Goal: Information Seeking & Learning: Learn about a topic

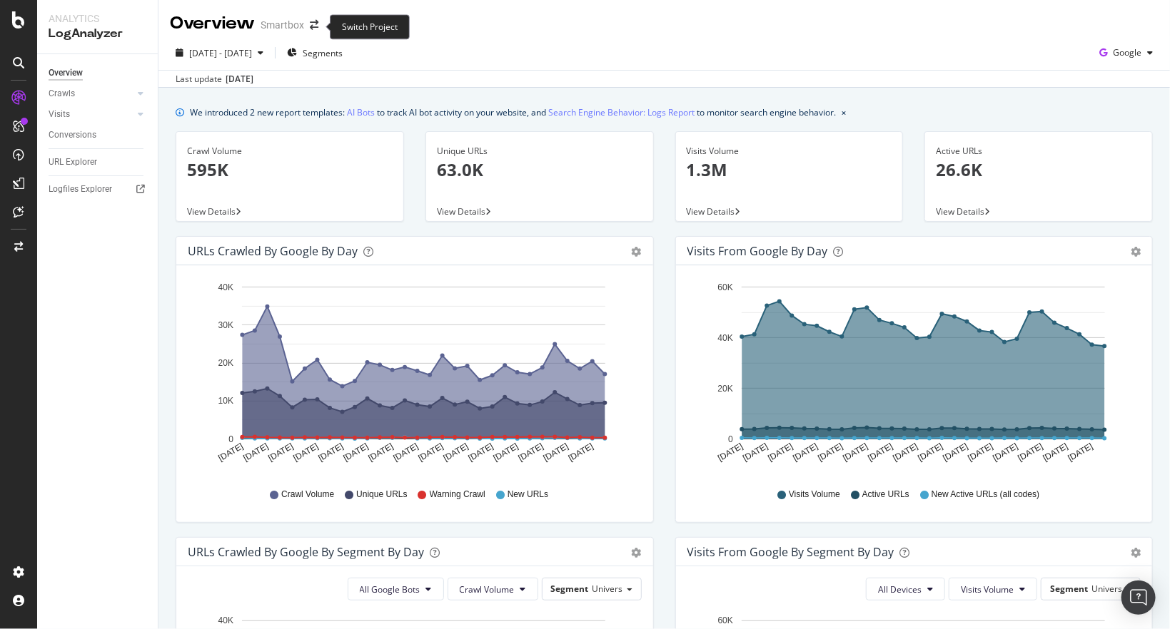
click at [320, 24] on span at bounding box center [314, 25] width 20 height 10
click at [315, 29] on icon "arrow-right-arrow-left" at bounding box center [314, 25] width 9 height 10
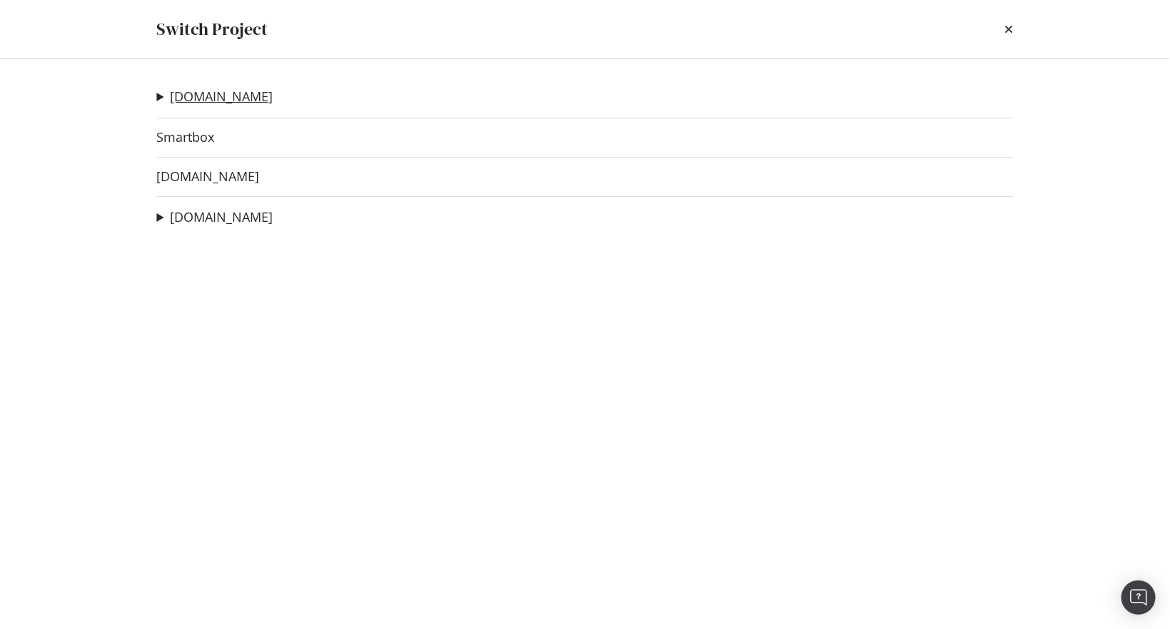
click at [203, 96] on link "[DOMAIN_NAME]" at bounding box center [222, 96] width 103 height 15
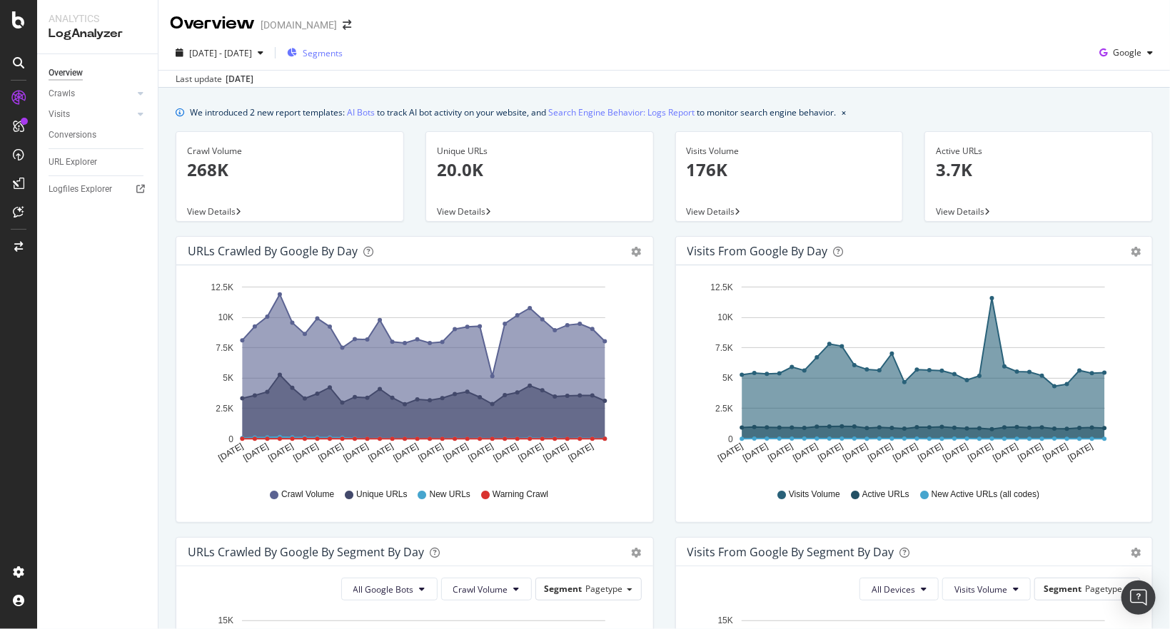
click at [343, 51] on span "Segments" at bounding box center [323, 53] width 40 height 12
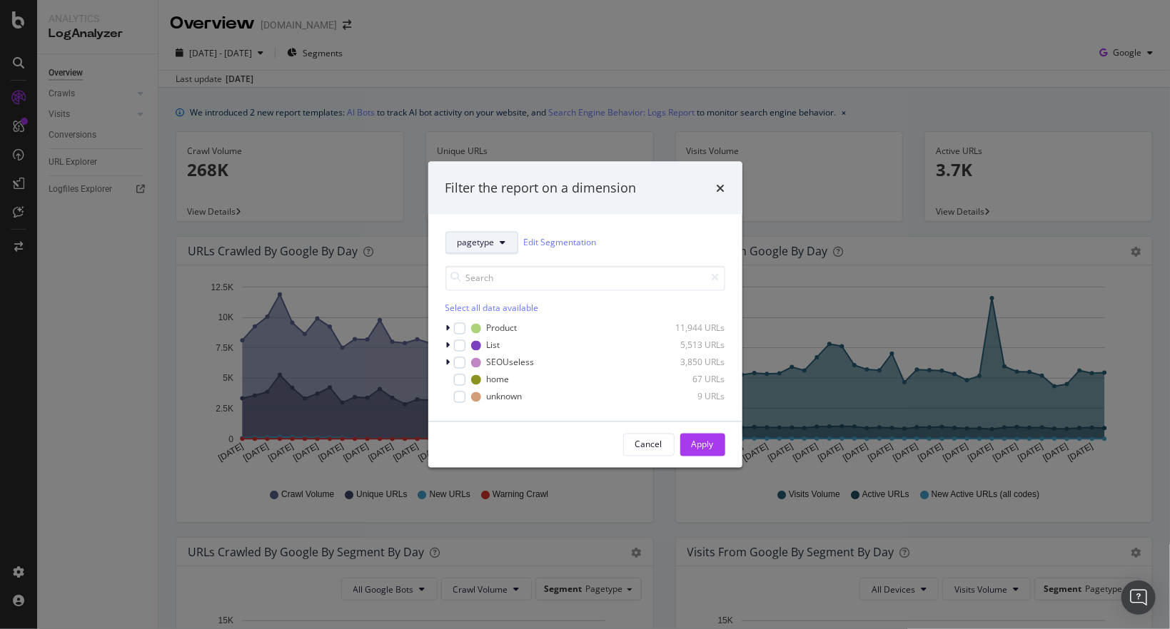
click at [481, 242] on span "pagetype" at bounding box center [475, 243] width 37 height 12
click at [490, 317] on span "univers" at bounding box center [482, 320] width 51 height 13
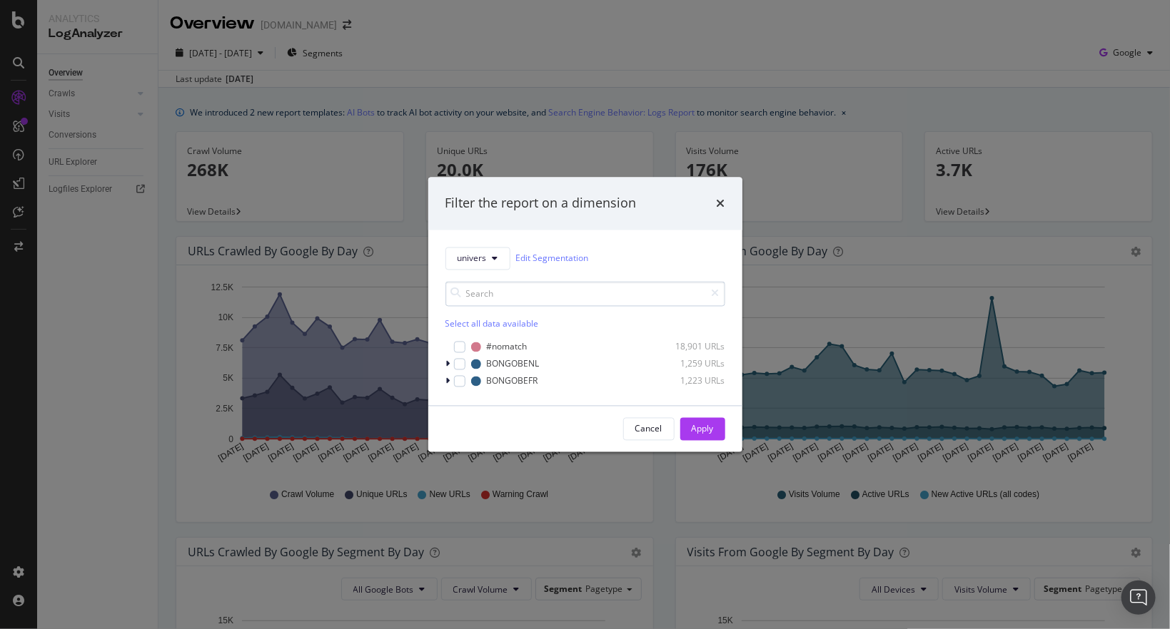
click at [495, 288] on input "modal" at bounding box center [585, 293] width 280 height 25
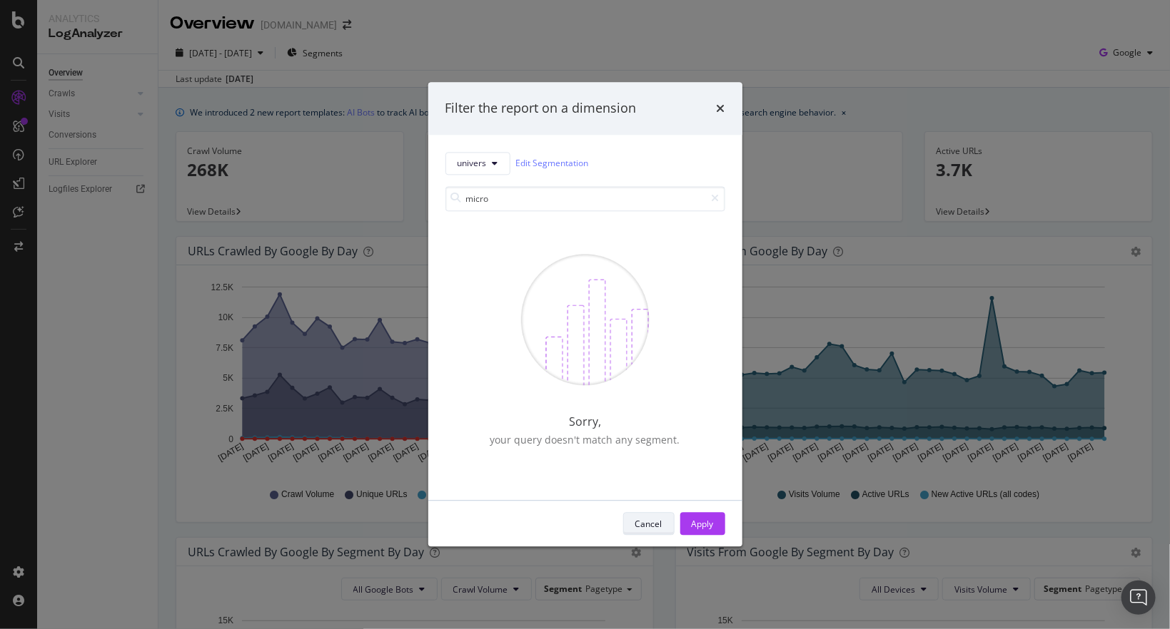
type input "micro"
click at [658, 527] on div "Cancel" at bounding box center [648, 524] width 27 height 12
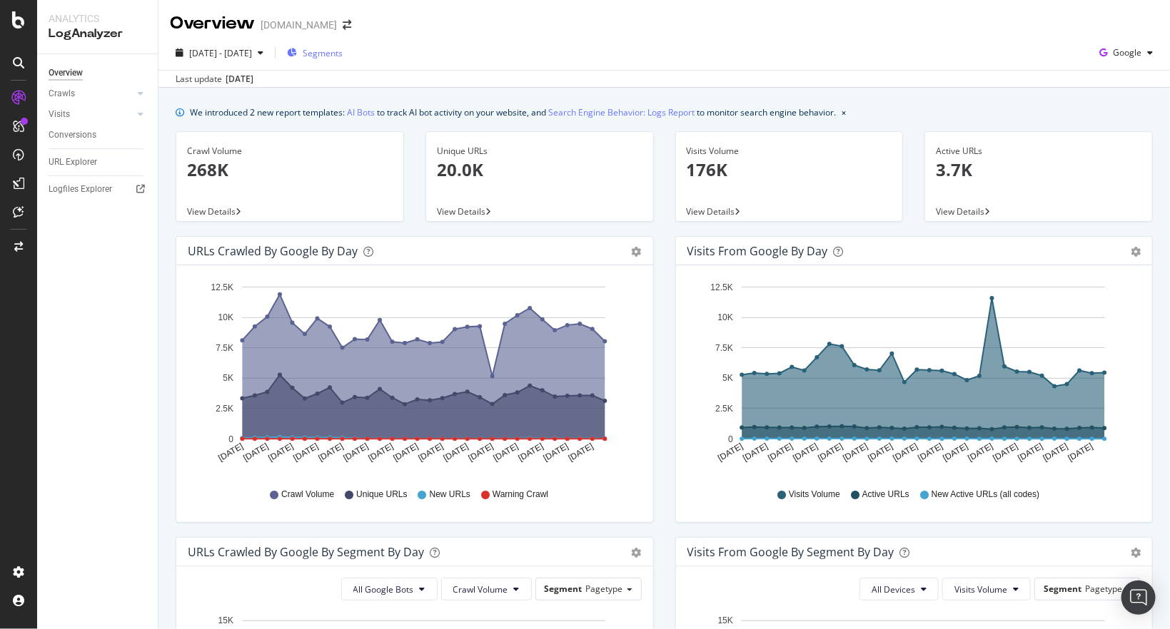
click at [343, 51] on span "Segments" at bounding box center [323, 53] width 40 height 12
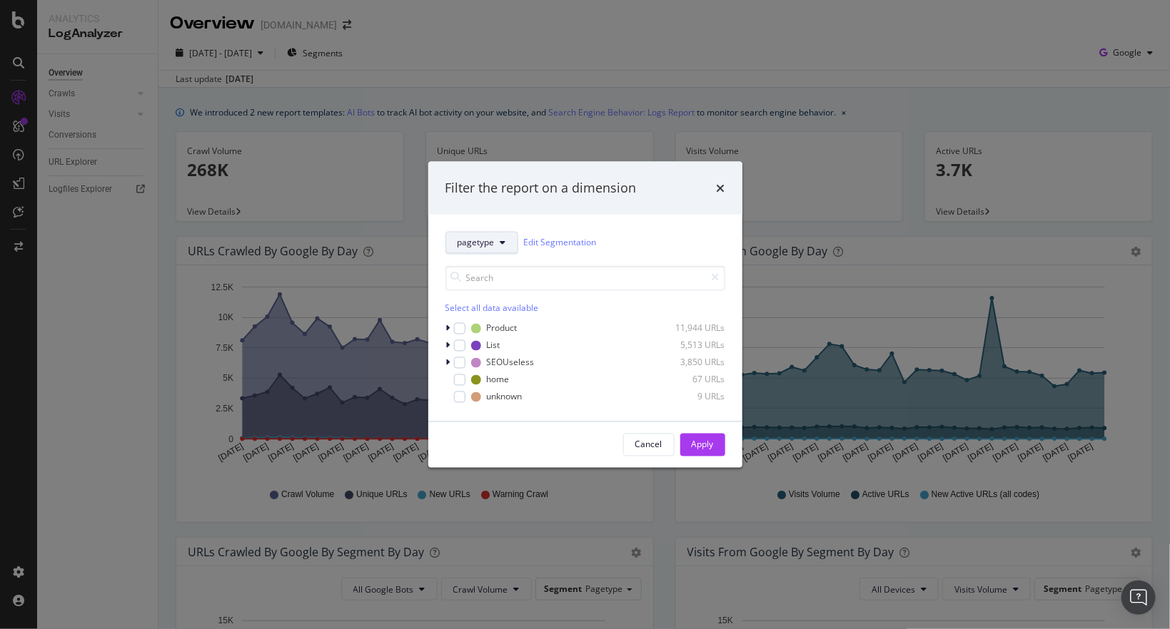
click at [476, 248] on span "pagetype" at bounding box center [475, 243] width 37 height 12
click at [472, 312] on div "univers" at bounding box center [483, 320] width 74 height 21
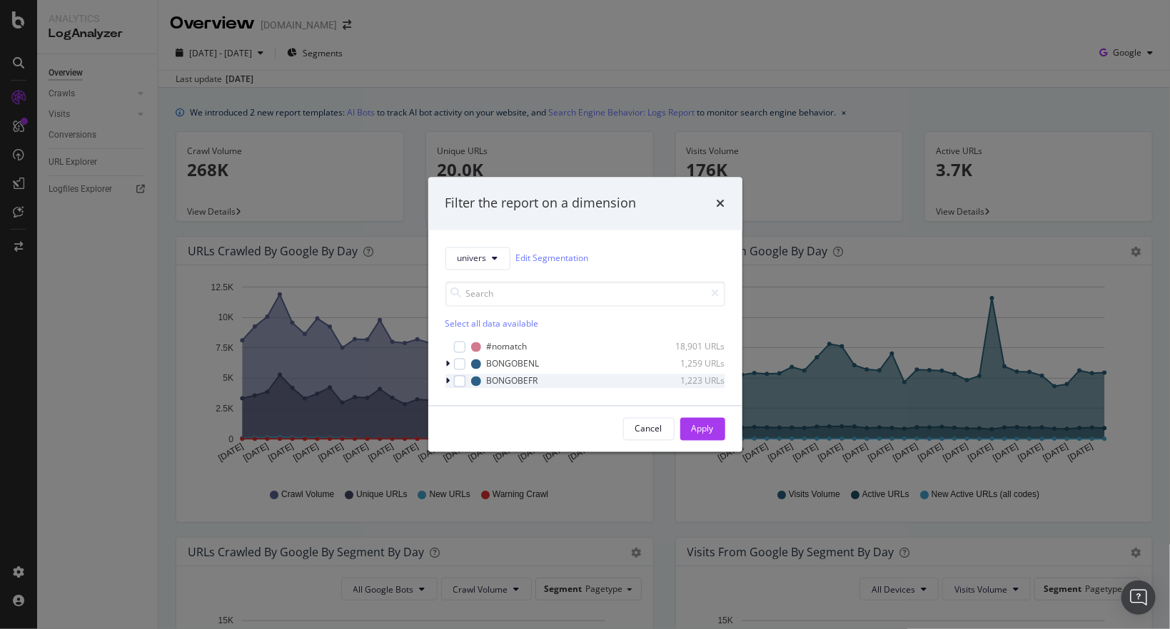
click at [448, 375] on div "modal" at bounding box center [449, 381] width 9 height 14
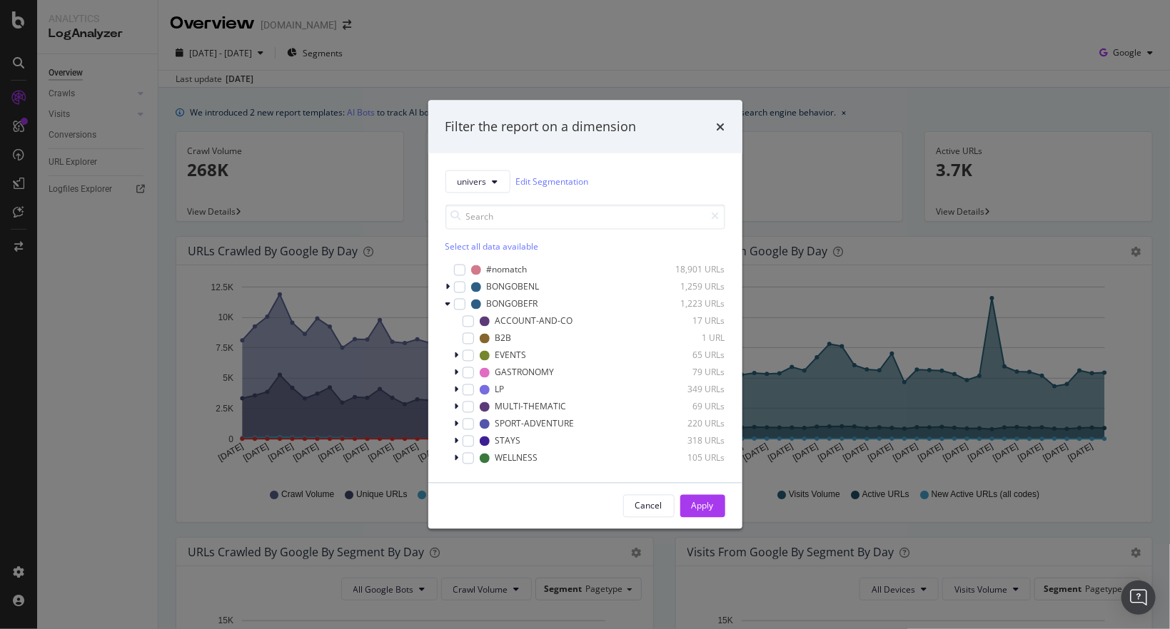
click at [30, 519] on div "Filter the report on a dimension univers Edit Segmentation Select all data avai…" at bounding box center [585, 314] width 1170 height 629
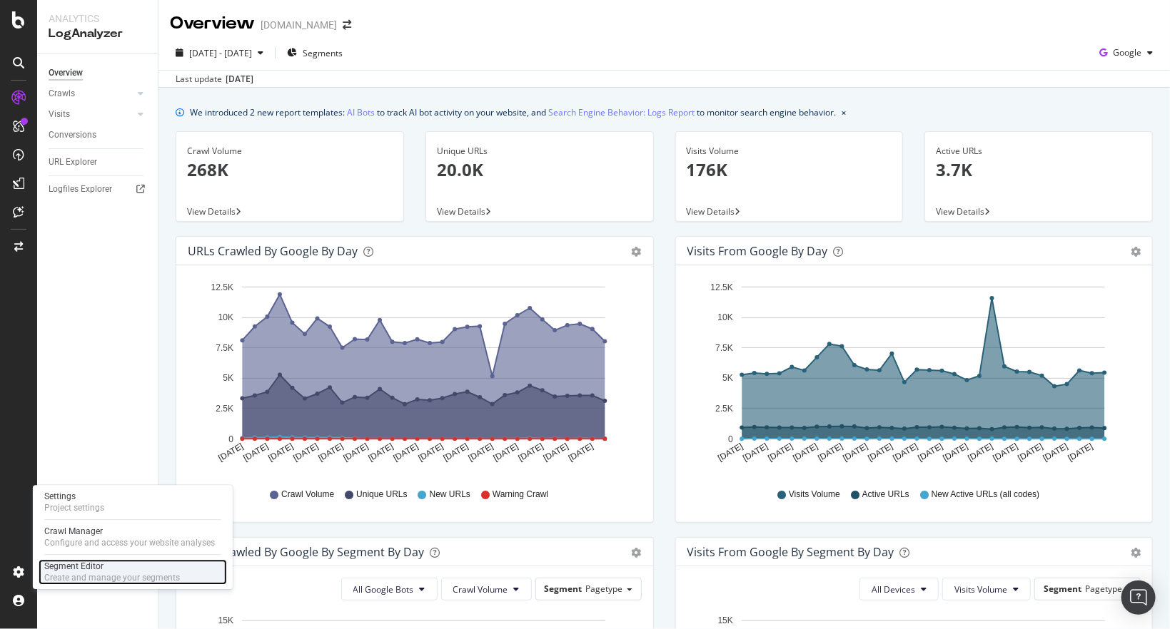
click at [91, 570] on div "Segment Editor" at bounding box center [112, 566] width 136 height 11
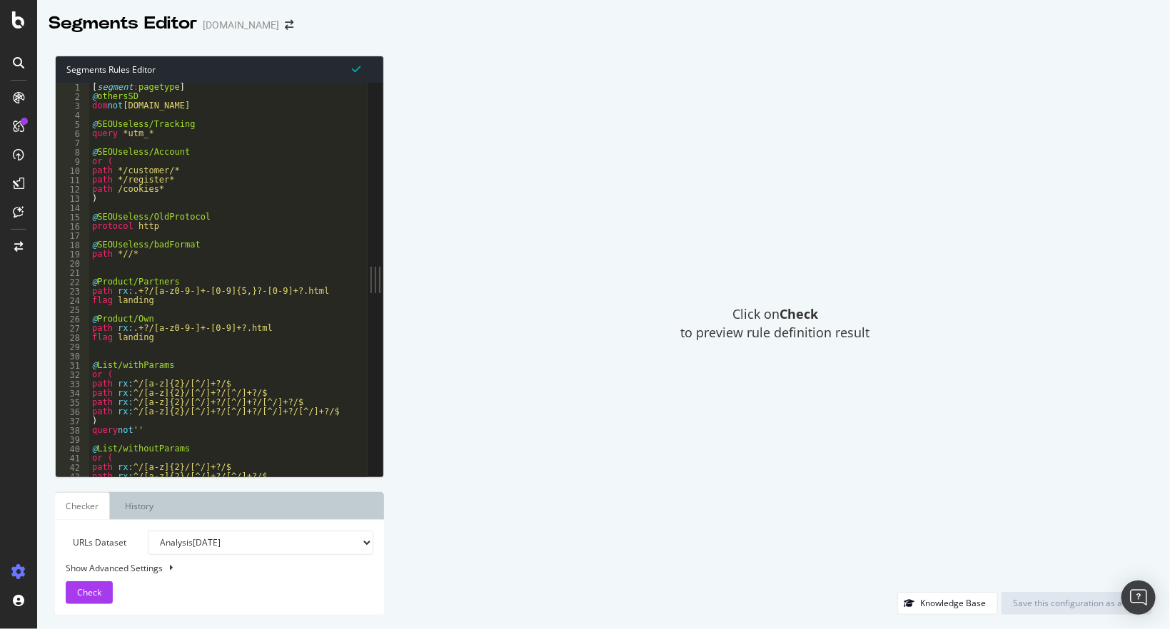
type textarea "@SEOUseless/Account"
click at [256, 157] on div "[ segment : pagetype ] @ othersSD dom not [DOMAIN_NAME] @ SEOUseless/Tracking q…" at bounding box center [283, 289] width 388 height 413
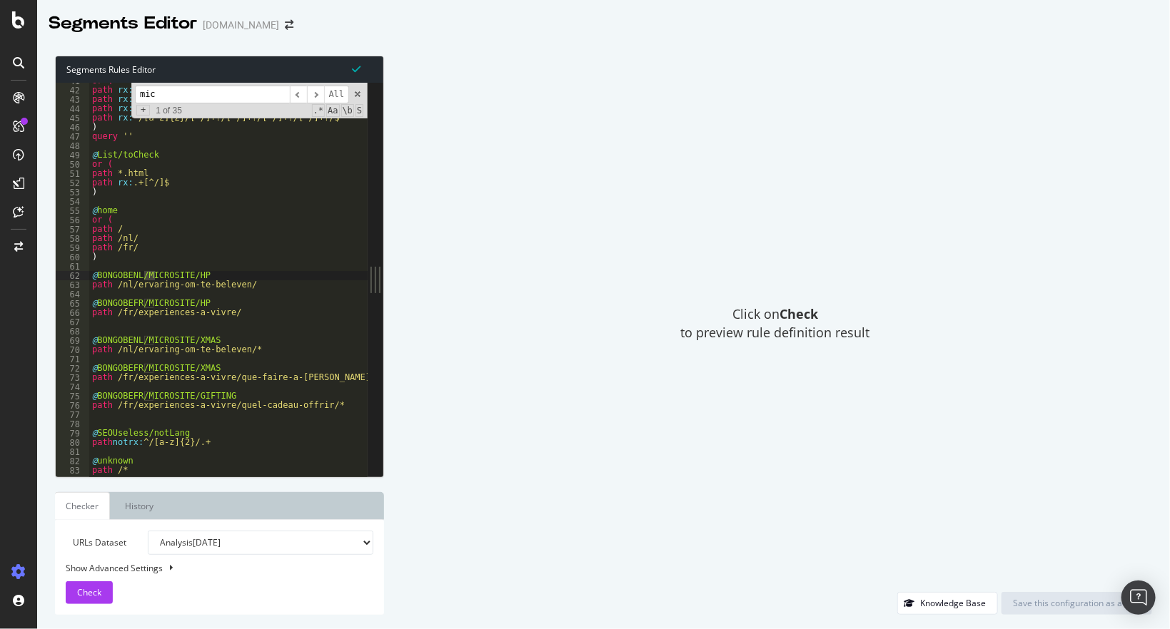
scroll to position [378, 0]
type input "micro"
click at [143, 280] on div "or ( path rx : ^/[a-z]{2}/[^/]+?/$ path rx : ^/[a-z]{2}/[^/]+?/[^/]+?/$ path rx…" at bounding box center [228, 280] width 278 height 394
click at [203, 91] on input "micro" at bounding box center [212, 95] width 155 height 18
click at [143, 305] on div "or ( path rx : ^/[a-z]{2}/[^/]+?/$ path rx : ^/[a-z]{2}/[^/]+?/[^/]+?/$ path rx…" at bounding box center [283, 282] width 388 height 413
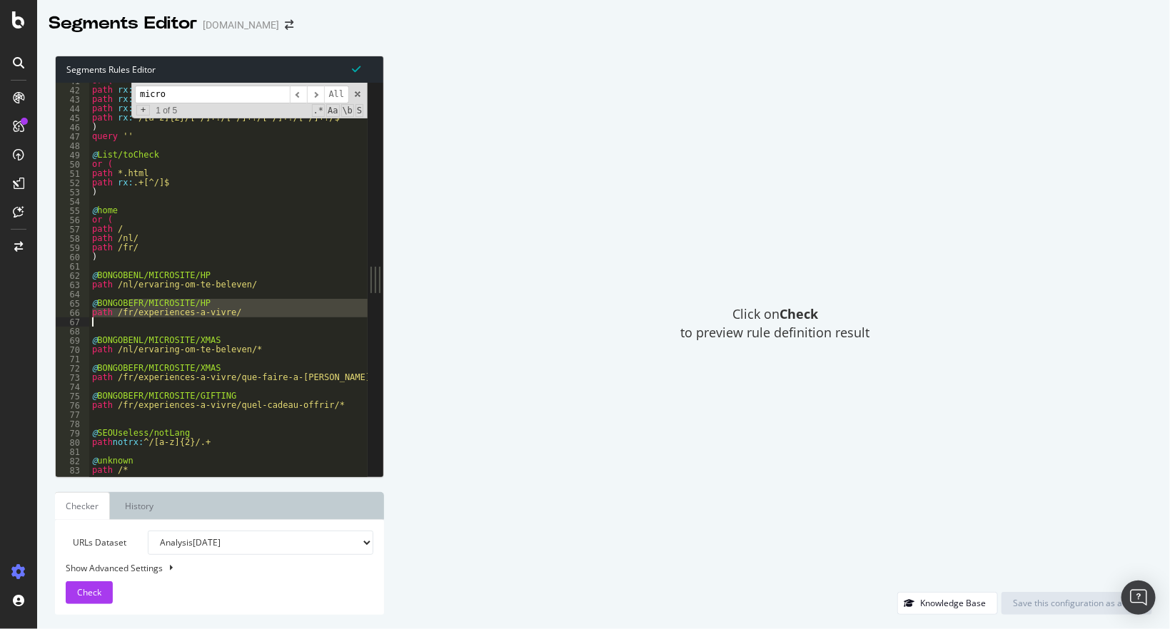
drag, startPoint x: 130, startPoint y: 303, endPoint x: 229, endPoint y: 318, distance: 100.3
click at [229, 318] on div "or ( path rx : ^/[a-z]{2}/[^/]+?/$ path rx : ^/[a-z]{2}/[^/]+?/[^/]+?/$ path rx…" at bounding box center [283, 282] width 388 height 413
click at [86, 591] on span "Check" at bounding box center [89, 593] width 24 height 12
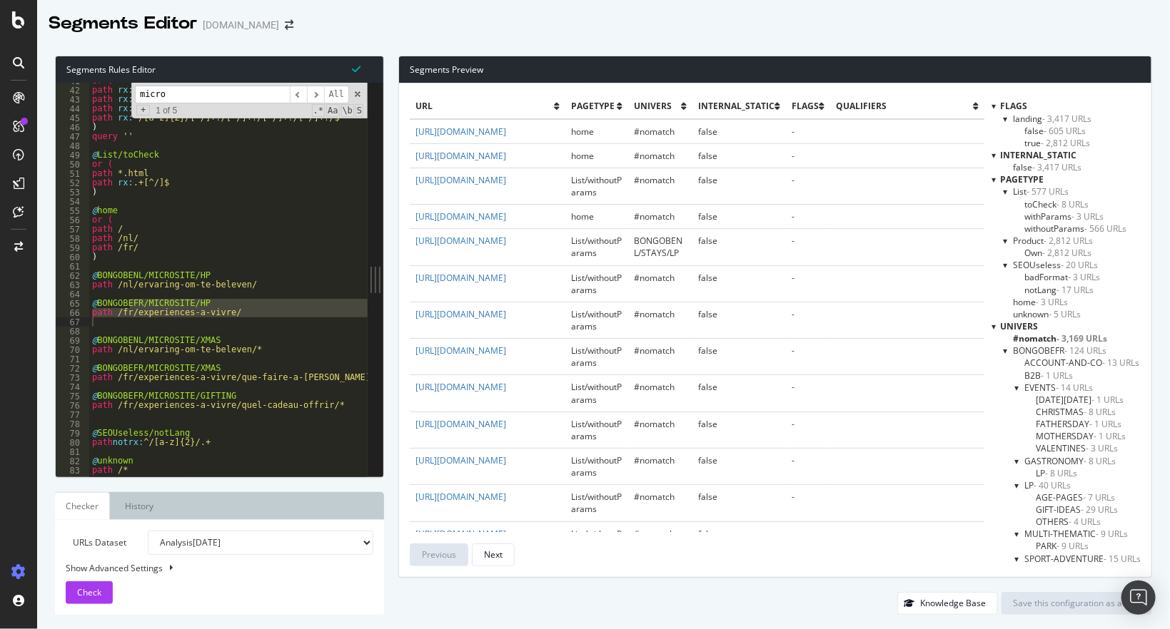
click at [996, 183] on div at bounding box center [993, 179] width 4 height 12
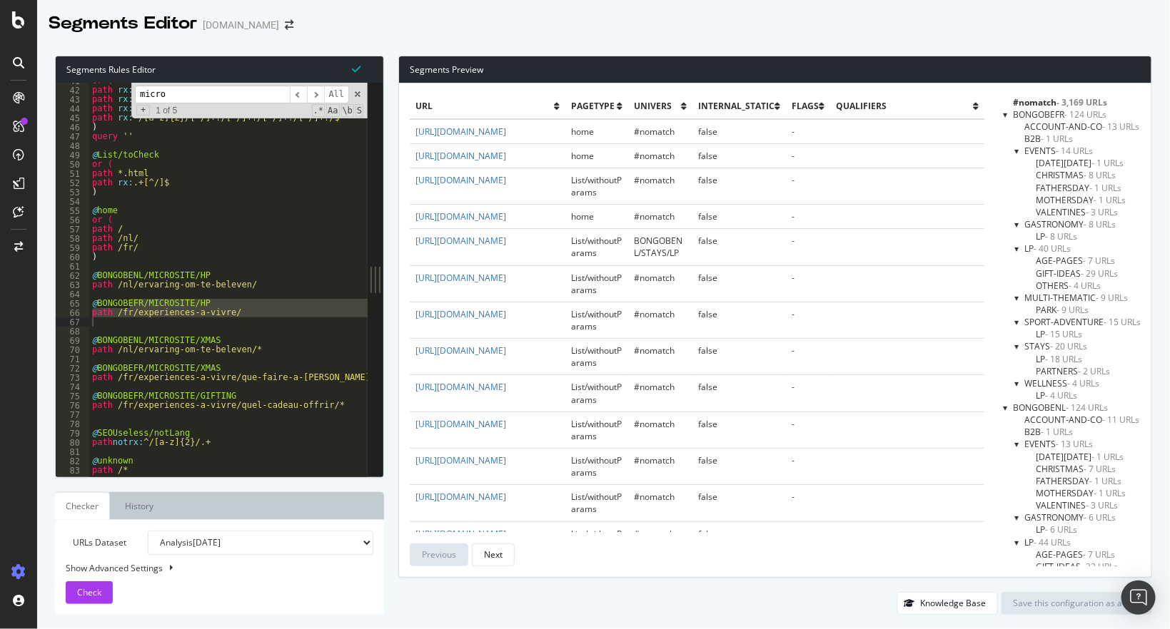
scroll to position [29, 0]
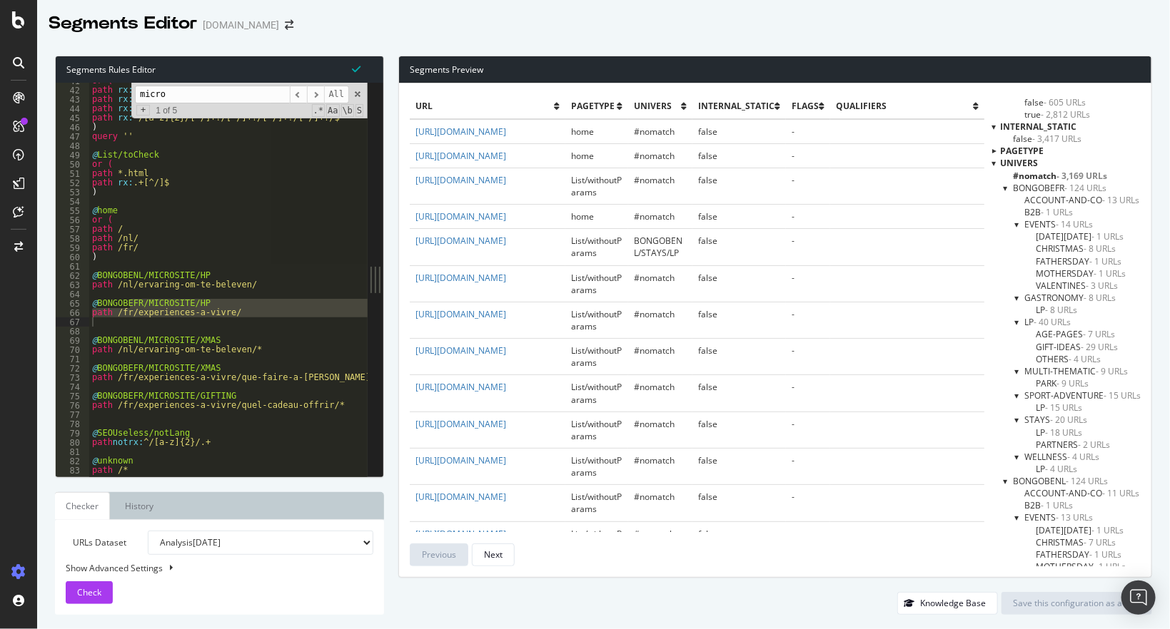
click at [206, 312] on div "or ( path rx : ^/[a-z]{2}/[^/]+?/$ path rx : ^/[a-z]{2}/[^/]+?/[^/]+?/$ path rx…" at bounding box center [228, 280] width 278 height 394
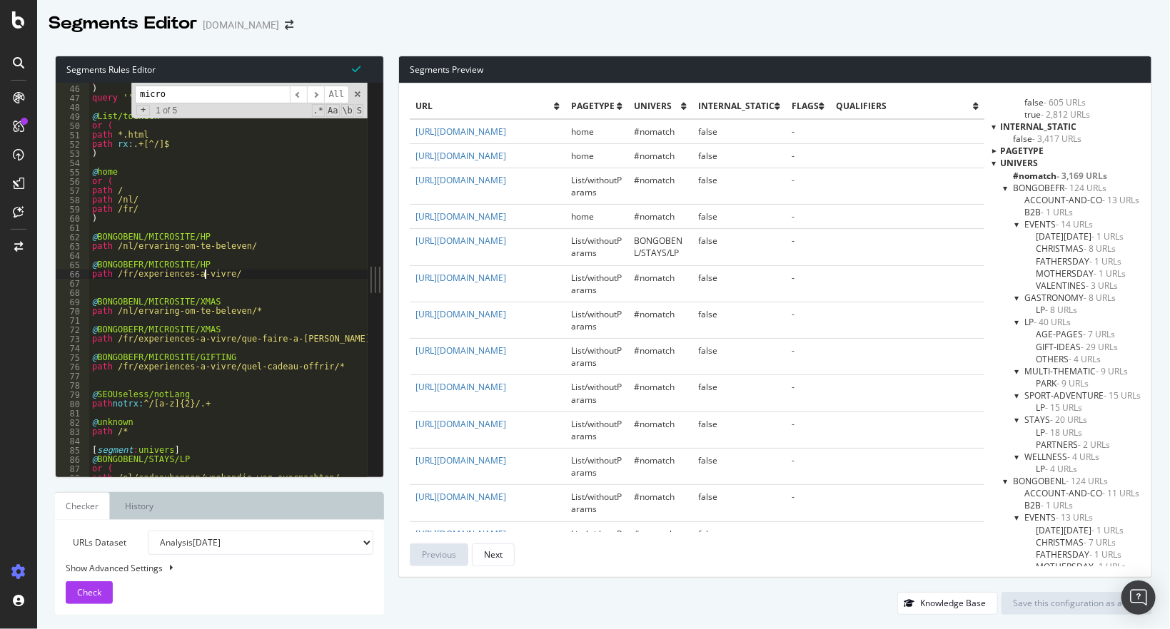
scroll to position [508, 0]
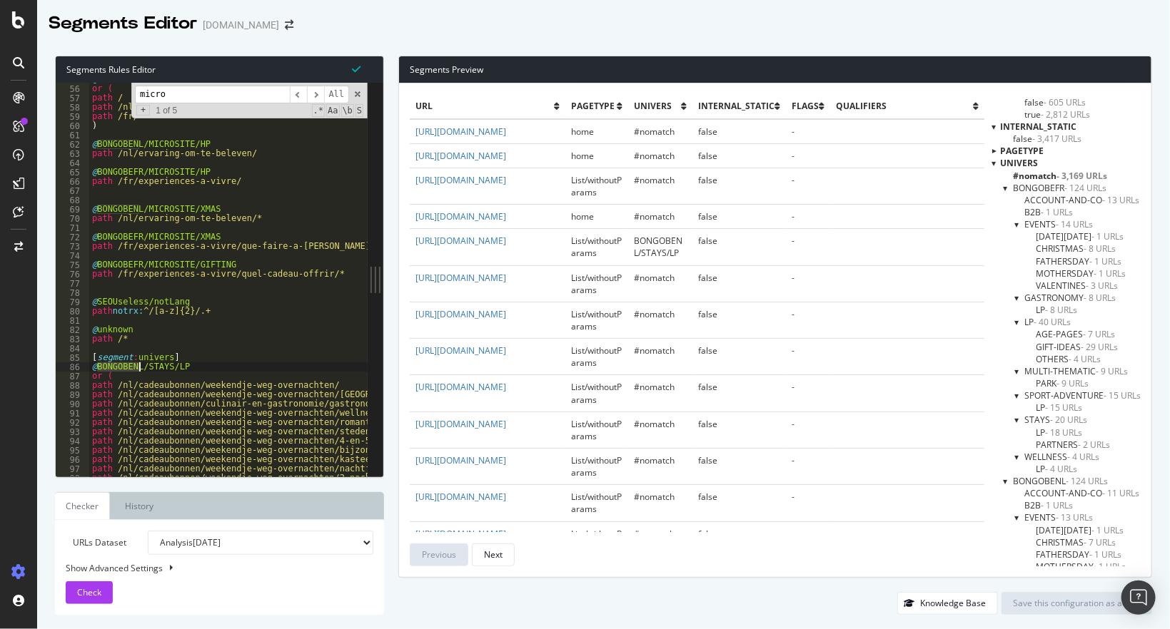
drag, startPoint x: 97, startPoint y: 368, endPoint x: 141, endPoint y: 370, distance: 44.3
click at [141, 370] on div "@ home or ( path / path /nl/ path /fr/ ) @ BONGOBENL/MICROSITE/HP path /nl/erva…" at bounding box center [283, 281] width 388 height 413
click at [192, 143] on div "@ home or ( path / path /nl/ path /fr/ ) @ BONGOBENL/MICROSITE/HP path /nl/erva…" at bounding box center [283, 281] width 388 height 413
drag, startPoint x: 106, startPoint y: 143, endPoint x: 140, endPoint y: 145, distance: 34.3
click at [140, 145] on div "@ home or ( path / path /nl/ path /fr/ ) @ BONGOBENL/MICROSITE/HP path /nl/erva…" at bounding box center [283, 281] width 388 height 413
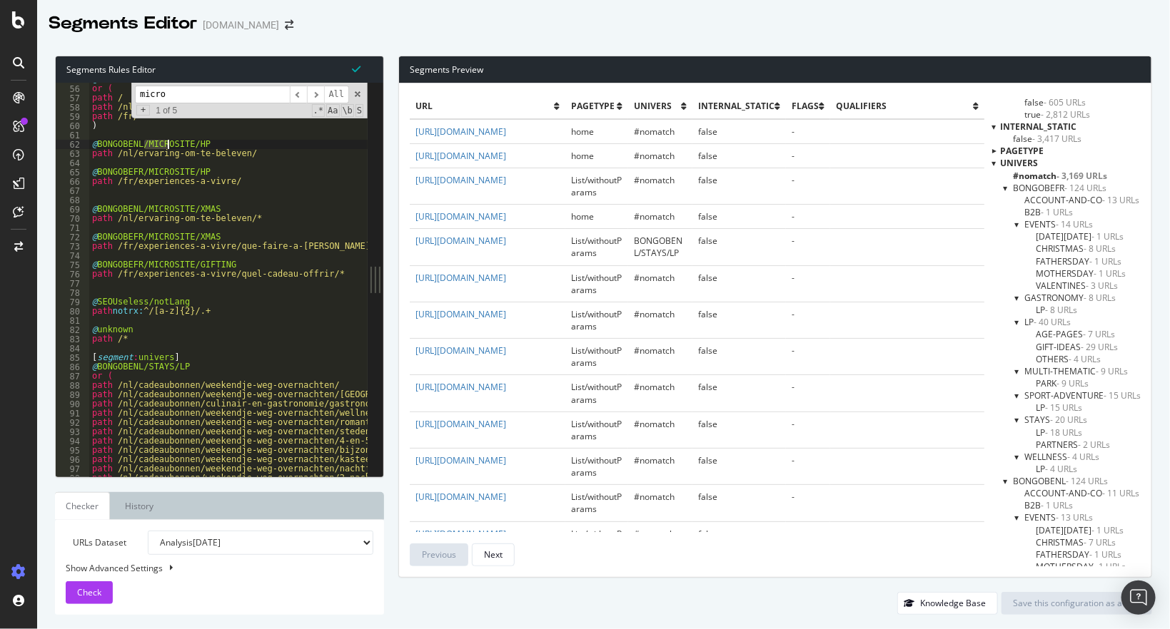
drag, startPoint x: 145, startPoint y: 142, endPoint x: 173, endPoint y: 147, distance: 28.3
click at [173, 147] on div "@ home or ( path / path /nl/ path /fr/ ) @ BONGOBENL/MICROSITE/HP path /nl/erva…" at bounding box center [283, 281] width 388 height 413
click at [205, 141] on div "@ home or ( path / path /nl/ path /fr/ ) @ BONGOBENL/MICROSITE/HP path /nl/erva…" at bounding box center [283, 281] width 388 height 413
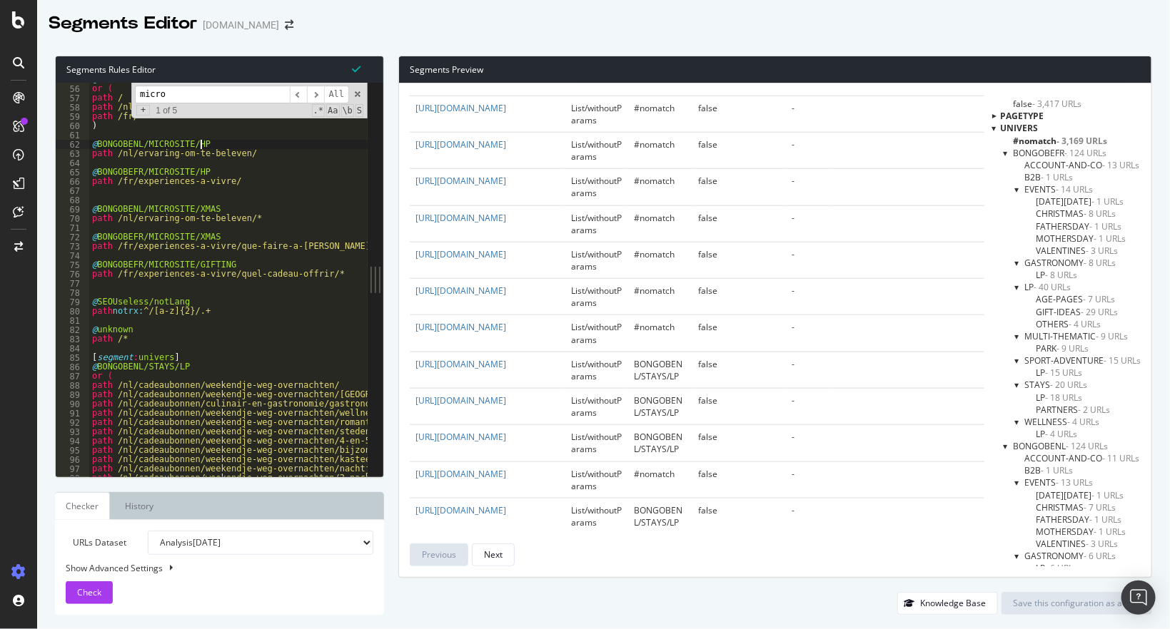
scroll to position [0, 0]
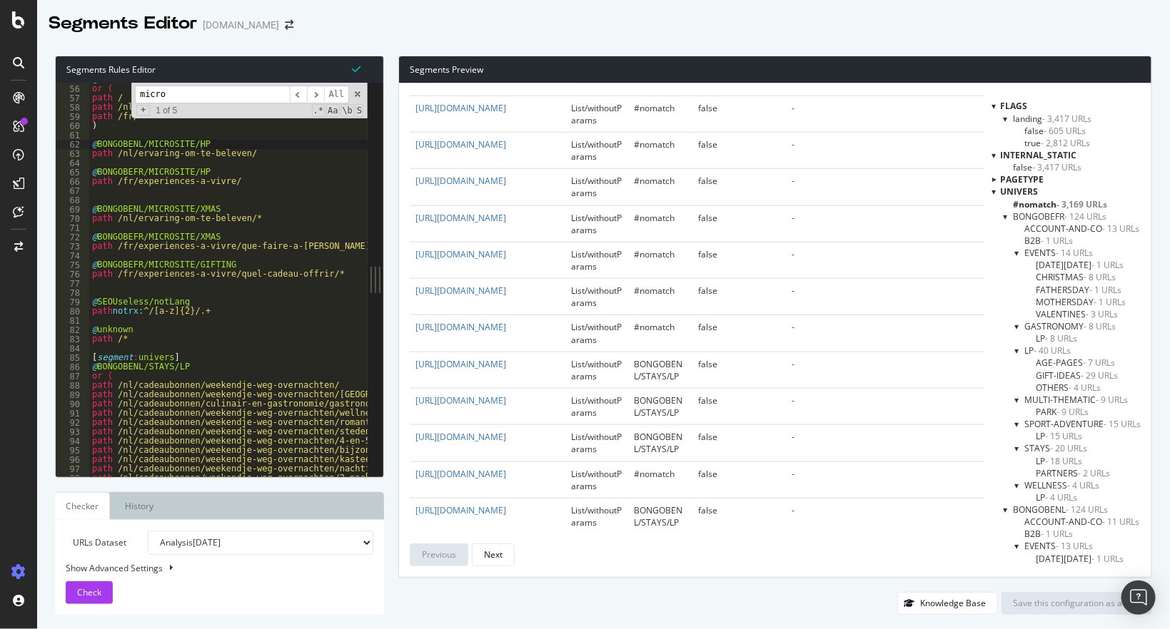
click at [993, 178] on div at bounding box center [993, 180] width 12 height 4
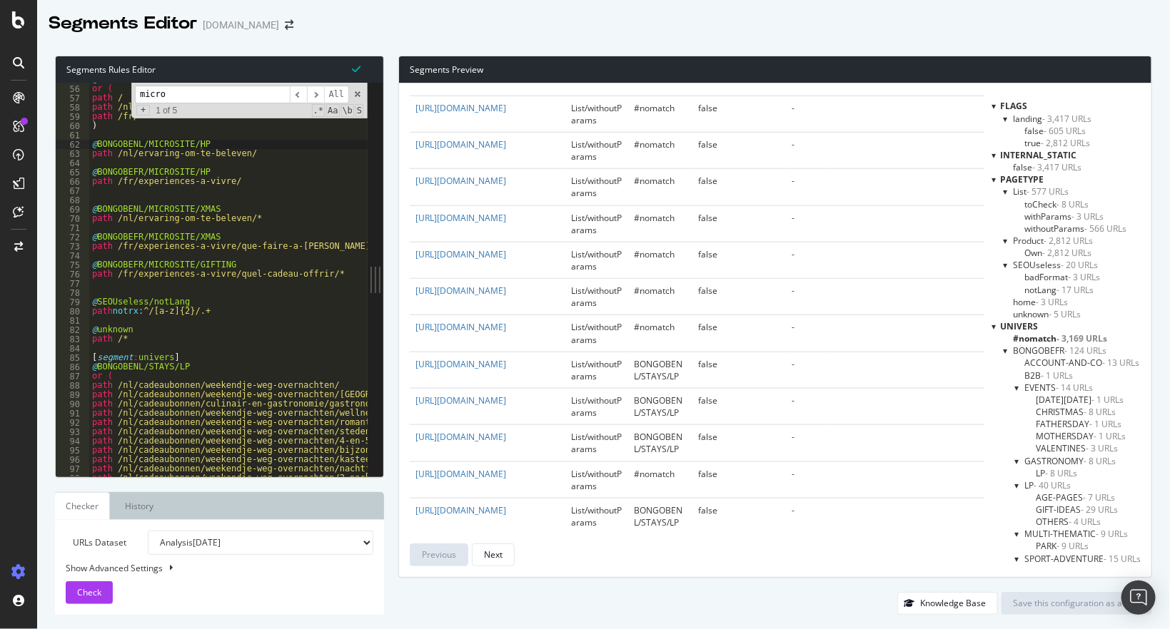
click at [1043, 319] on span "unknown - 5 URLs" at bounding box center [1047, 314] width 68 height 12
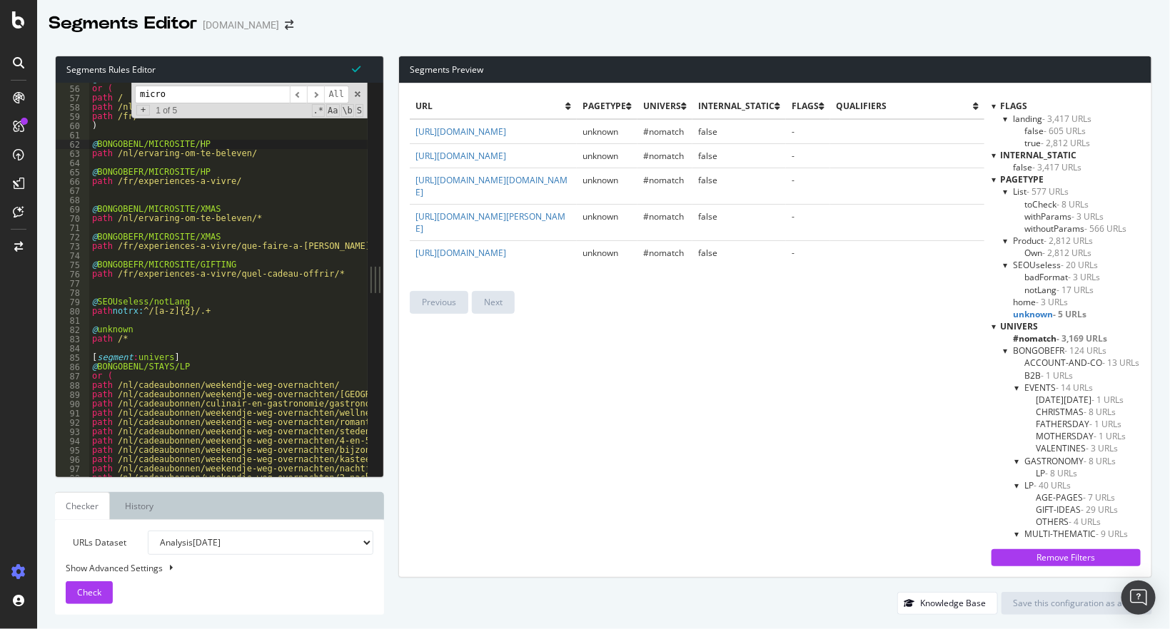
click at [1046, 230] on span "withoutParams - 566 URLs" at bounding box center [1075, 229] width 102 height 12
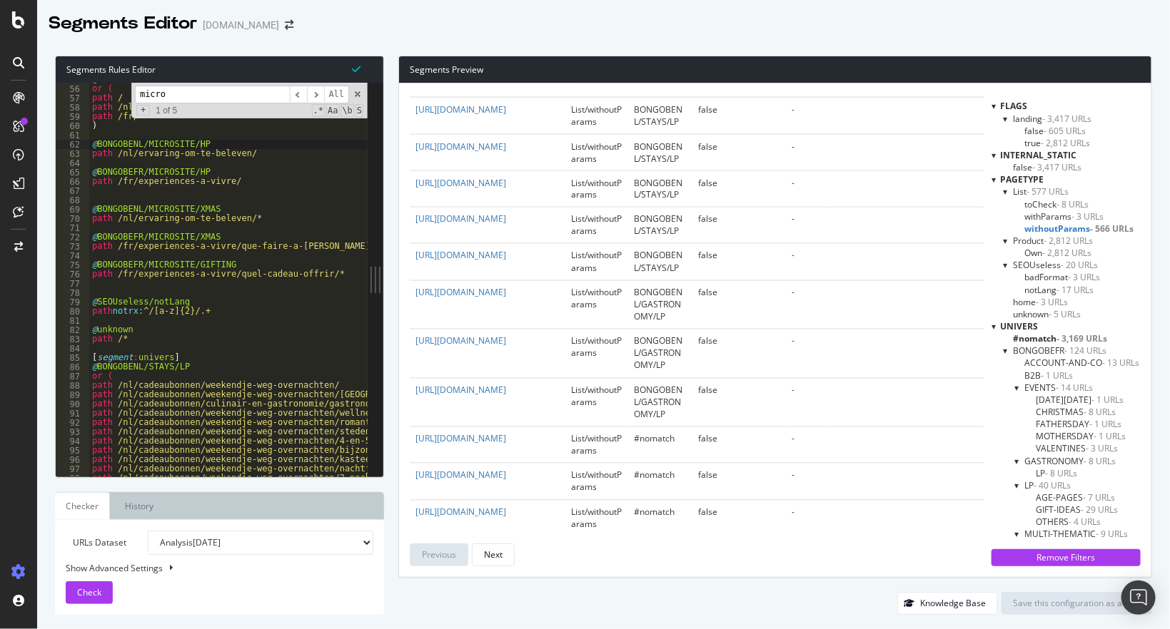
scroll to position [1150, 0]
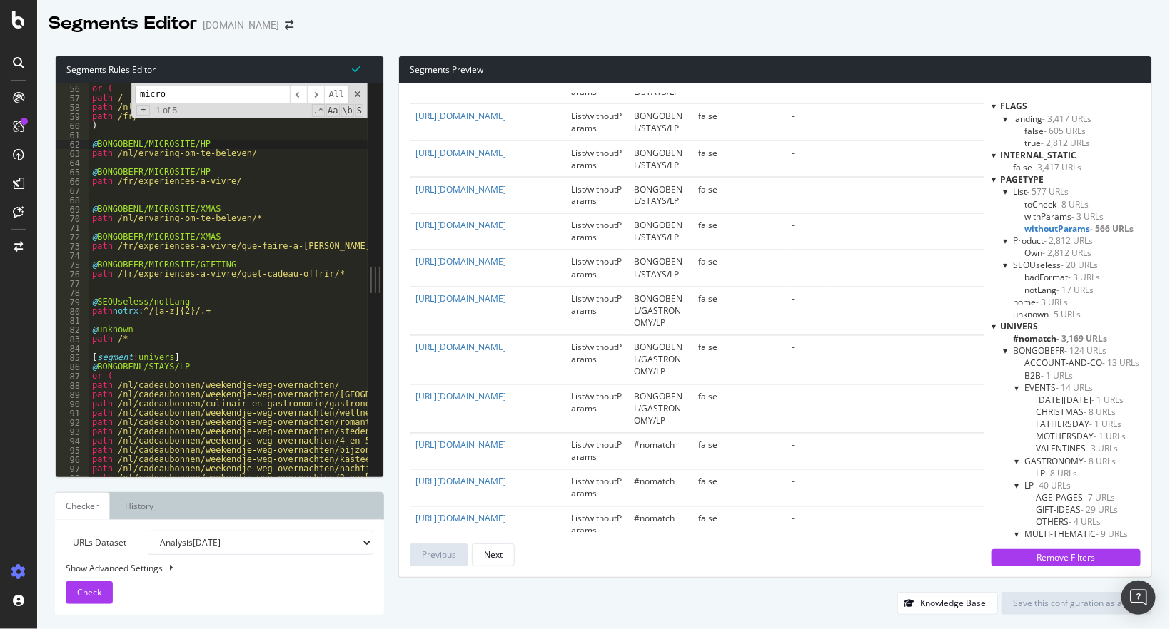
type textarea "path /fr/experiences-a-vivre/que-faire-a-[PERSON_NAME]/*"
click at [211, 251] on div "@ home or ( path / path /nl/ path /fr/ ) @ BONGOBENL/MICROSITE/HP path /nl/erva…" at bounding box center [283, 281] width 388 height 413
click at [154, 567] on div "Show Advanced Settings" at bounding box center [209, 568] width 308 height 12
select select "5000"
select select "100"
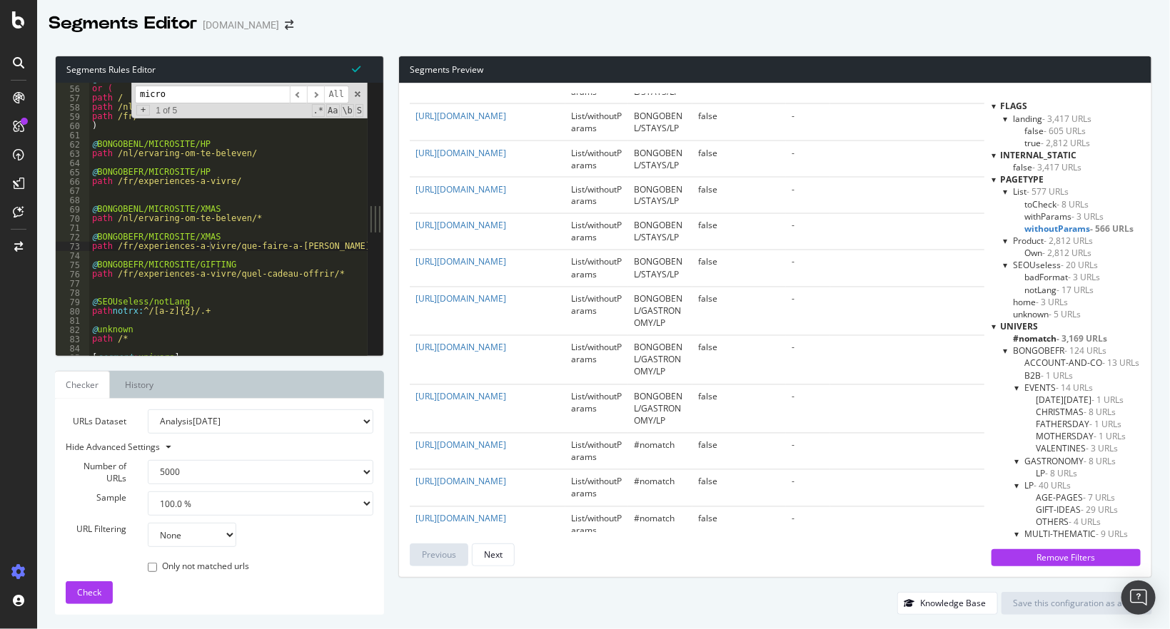
click at [268, 300] on div "@ home or ( path / path /nl/ path /fr/ ) @ BONGOBENL/MICROSITE/HP path /nl/erva…" at bounding box center [283, 221] width 388 height 292
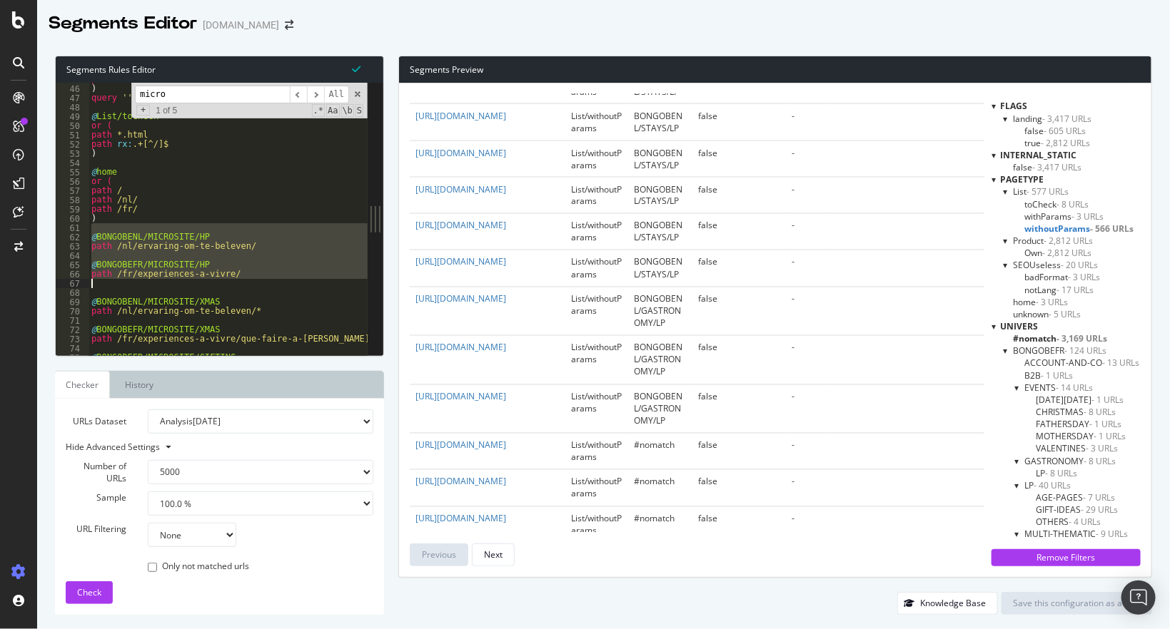
drag, startPoint x: 102, startPoint y: 231, endPoint x: 182, endPoint y: 283, distance: 95.8
click at [182, 283] on div "path rx : ^/[a-z]{2}/[^/]+?/[^/]+?/[^/]+?/[^/]+?/$ ) query '' @ List/toCheck or…" at bounding box center [283, 221] width 388 height 292
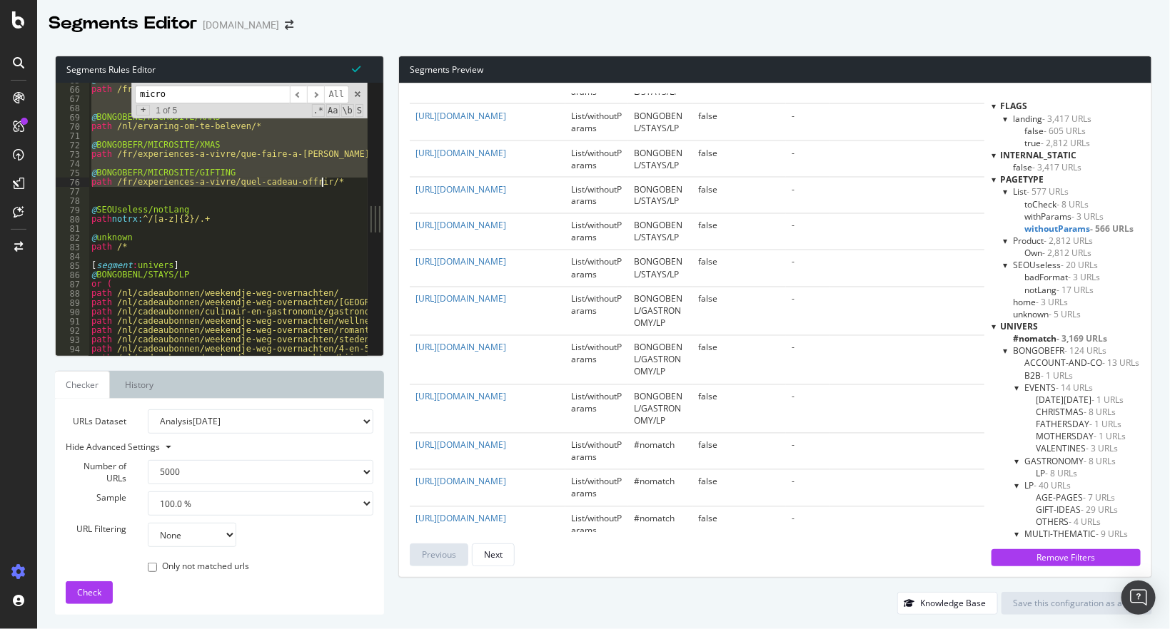
click at [333, 179] on div "@ BONGOBEFR/MICROSITE/HP path /fr/experiences-a-vivre/ @ BONGOBENL/MICROSITE/XM…" at bounding box center [283, 222] width 388 height 292
type textarea "@BONGOBEFR/MICROSITE/GIFTING path /fr/experiences-a-vivre/quel-cadeau-offrir/*"
click at [285, 28] on icon "arrow-right-arrow-left" at bounding box center [289, 25] width 9 height 10
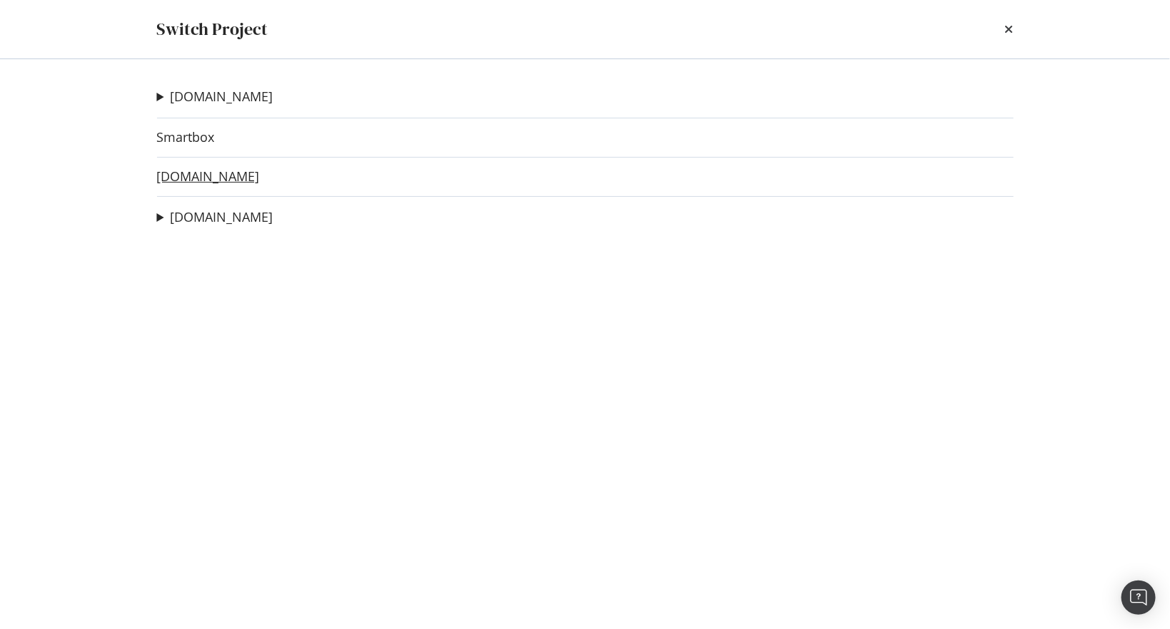
click at [176, 175] on link "[DOMAIN_NAME]" at bounding box center [208, 176] width 103 height 15
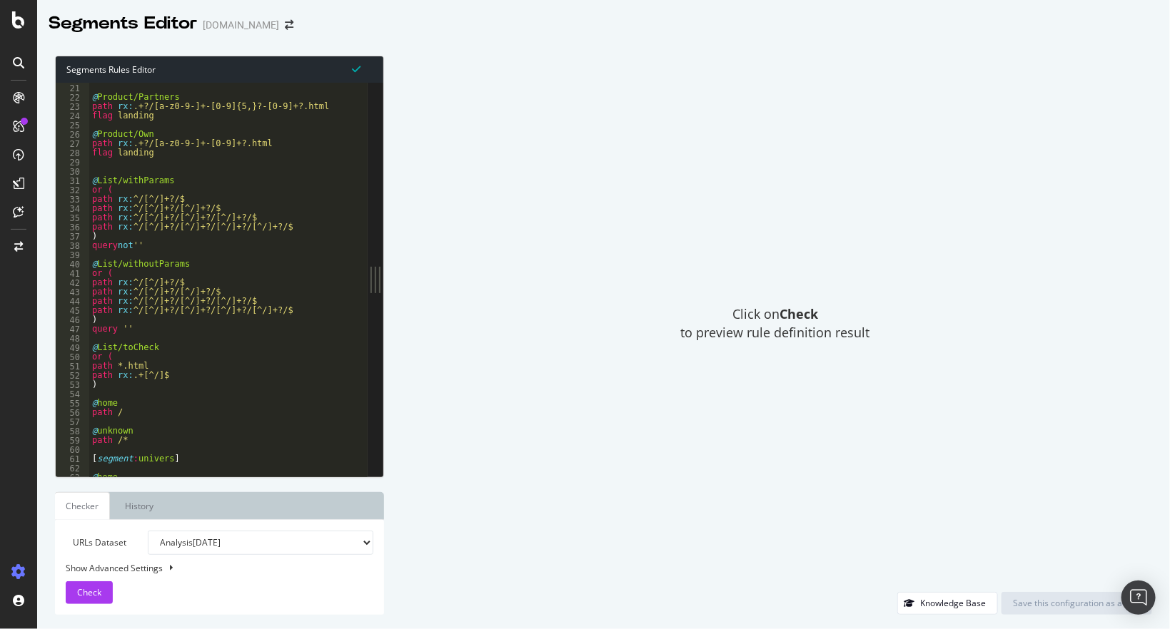
scroll to position [324, 0]
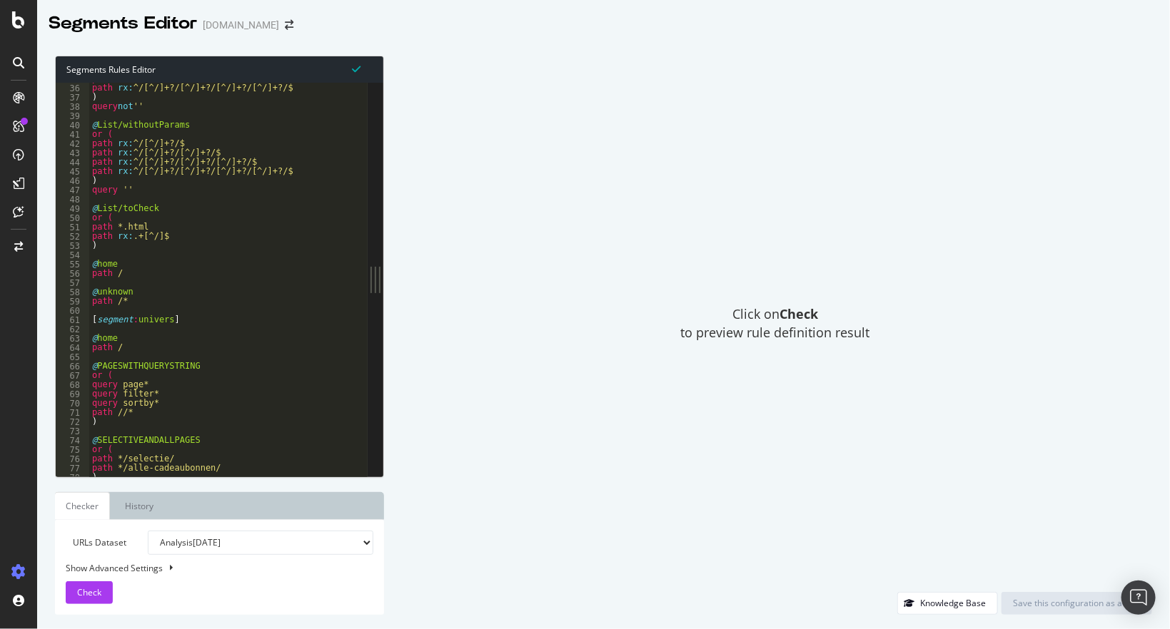
type textarea "[segment:univers]"
click at [260, 324] on div "path rx : ^/[^/]+?/[^/]+?/[^/]+?/$ path rx : ^/[^/]+?/[^/]+?/[^/]+?/[^/]+?/$ ) …" at bounding box center [252, 280] width 326 height 413
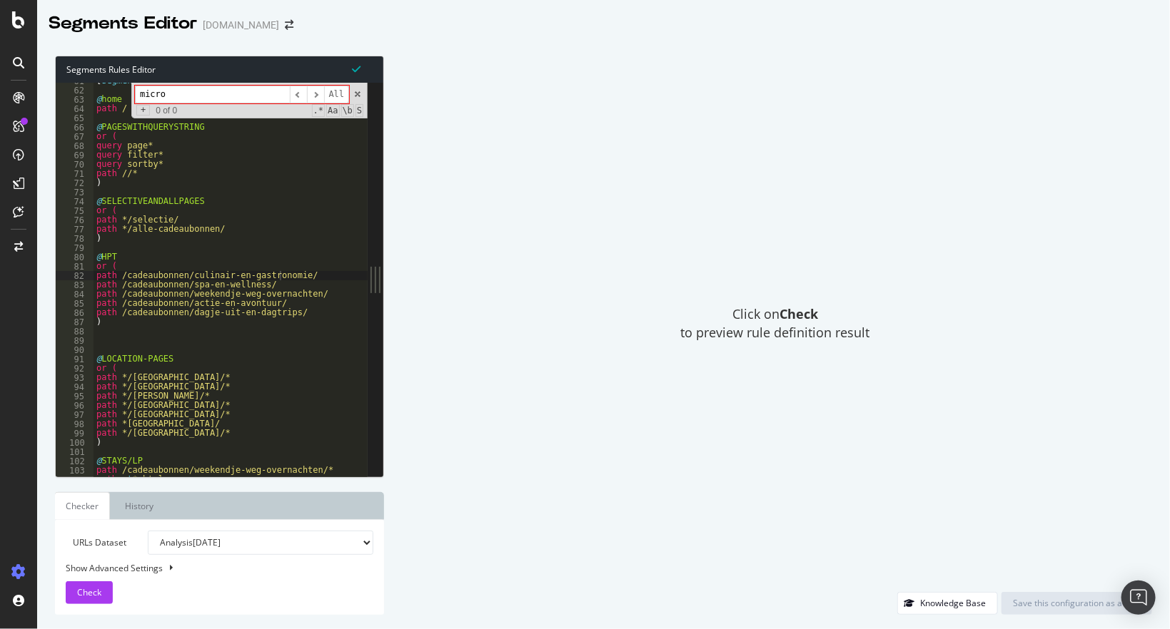
scroll to position [702, 0]
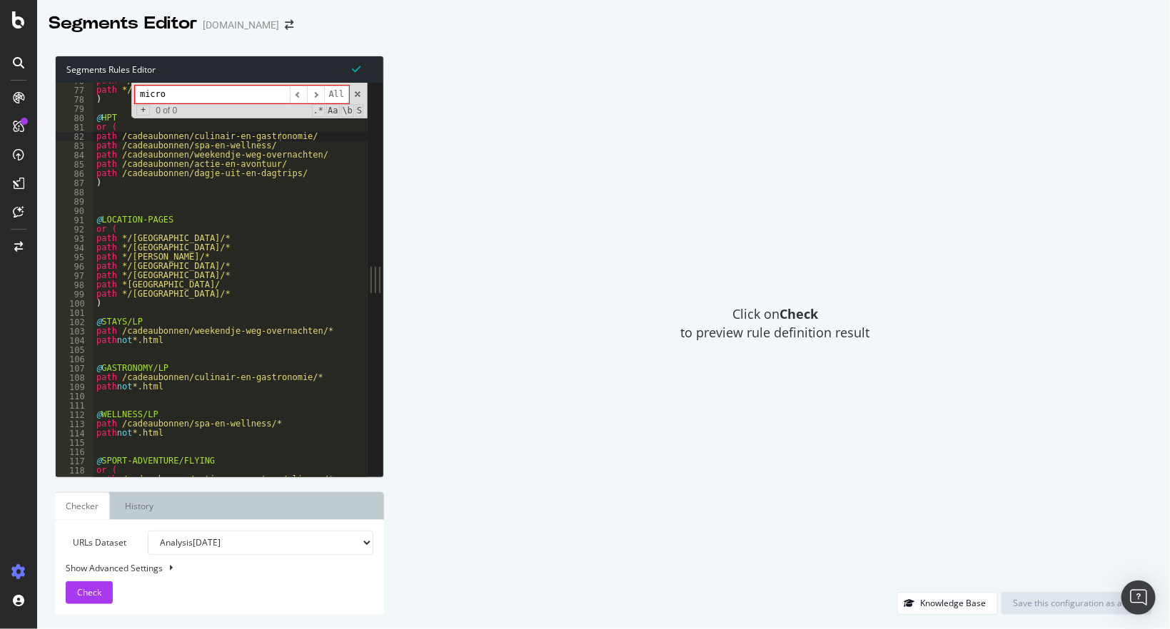
type input "micro"
click at [213, 301] on div "path */selectie/ path */alle-cadeaubonnen/ ) @ HPT or ( path /cadeaubonnen/culi…" at bounding box center [256, 282] width 326 height 413
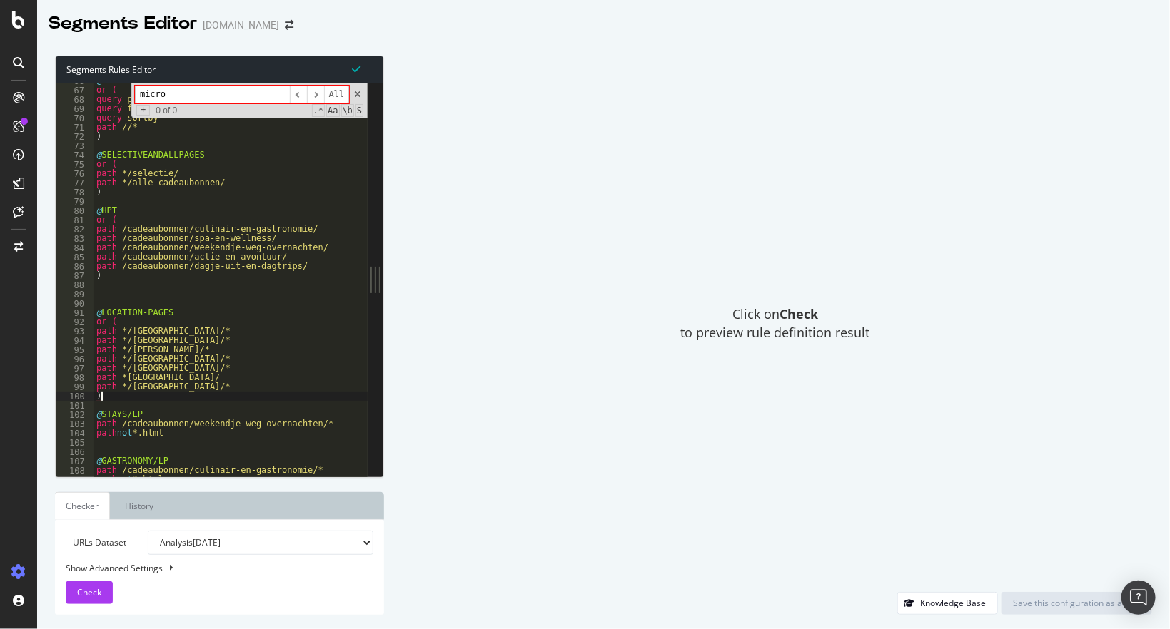
scroll to position [470, 0]
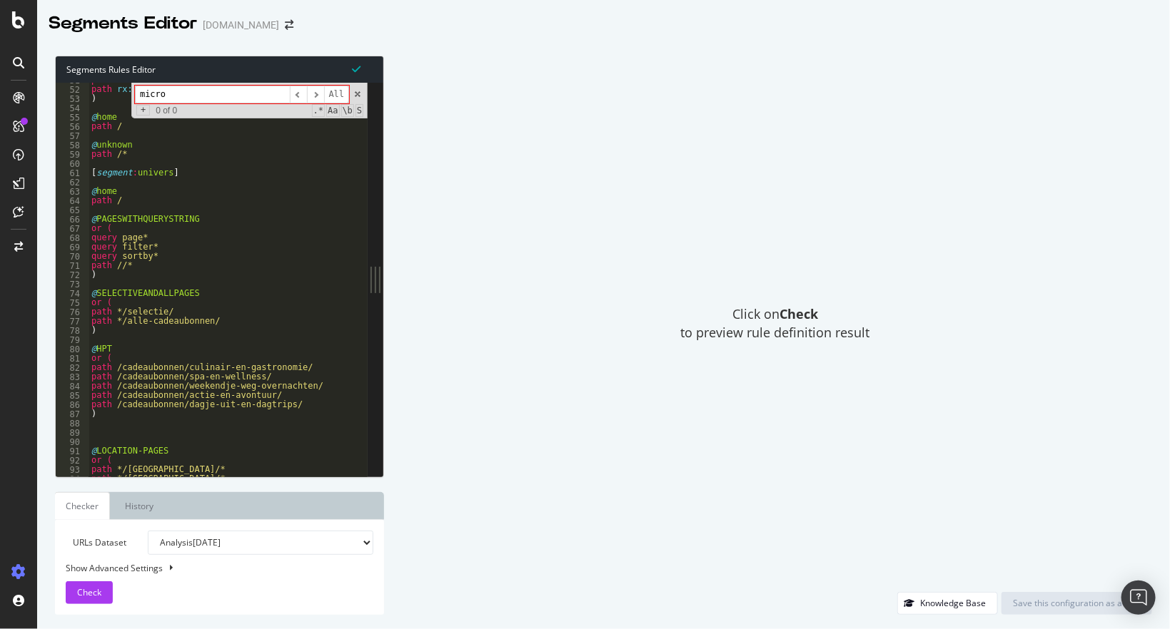
click at [203, 196] on div "path *.html path rx : .+[^/]$ ) @ home path / @ unknown path /* [ segment : uni…" at bounding box center [252, 282] width 326 height 413
type textarea "path /"
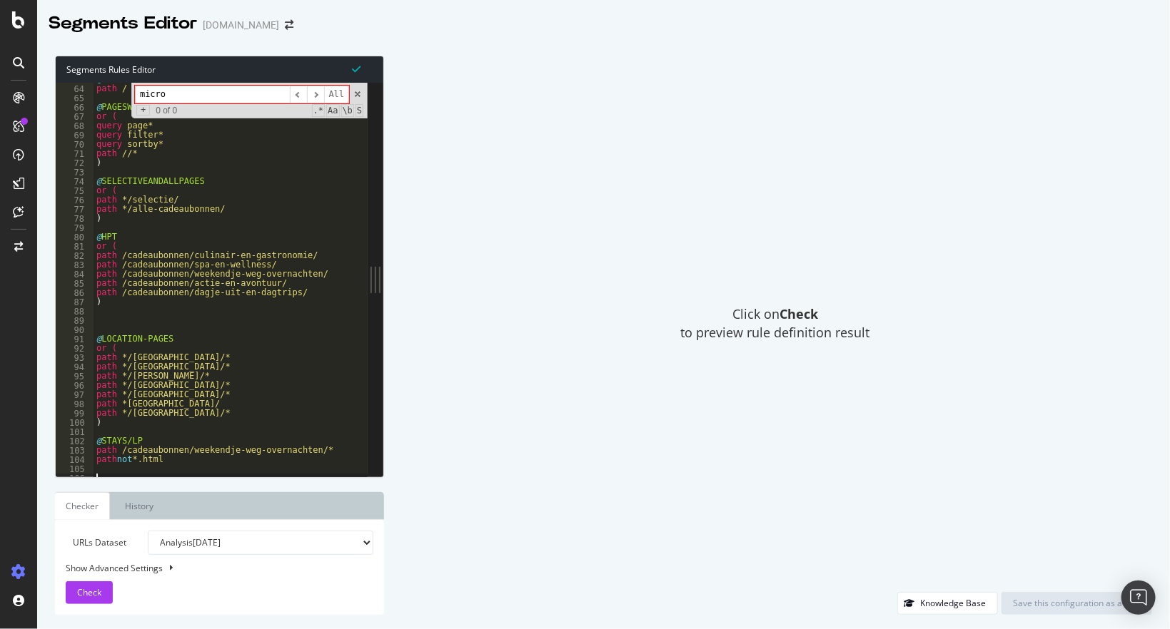
scroll to position [490, 0]
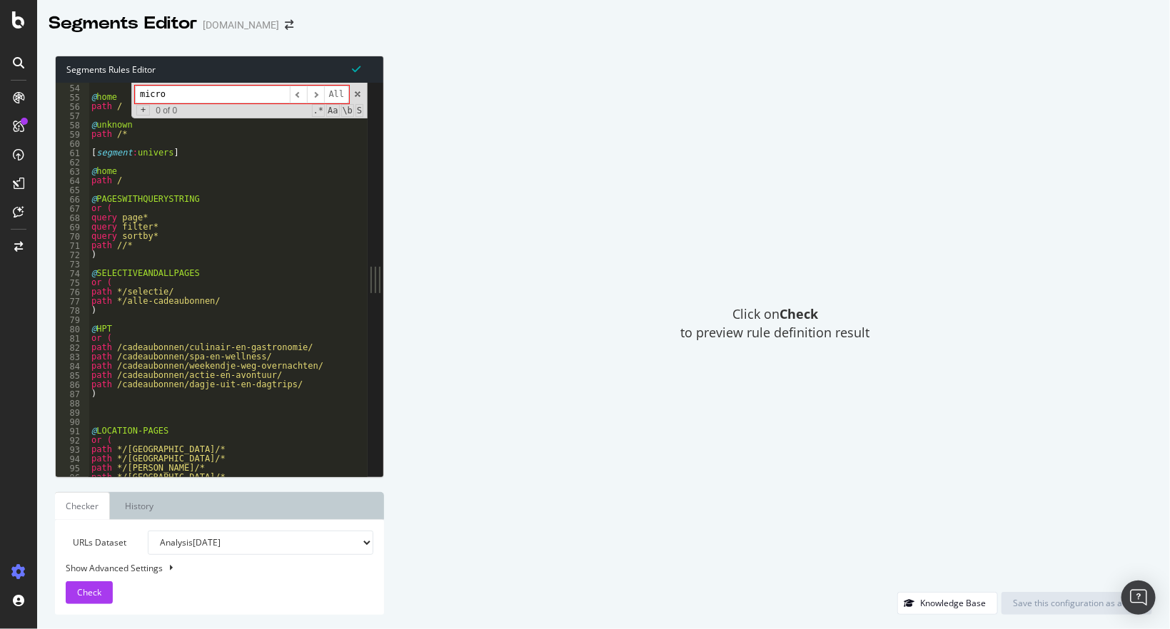
click at [186, 228] on div ") @ home path / @ unknown path /* [ segment : univers ] @ home path / @ PAGESWI…" at bounding box center [252, 280] width 326 height 413
type textarea "query filter*"
click at [208, 263] on div ") @ home path / @ unknown path /* [ segment : univers ] @ home path / @ PAGESWI…" at bounding box center [252, 280] width 326 height 413
click at [200, 209] on div ") @ home path / @ unknown path /* [ segment : univers ] @ home path / @ PAGESWI…" at bounding box center [252, 280] width 326 height 413
type textarea "or ("
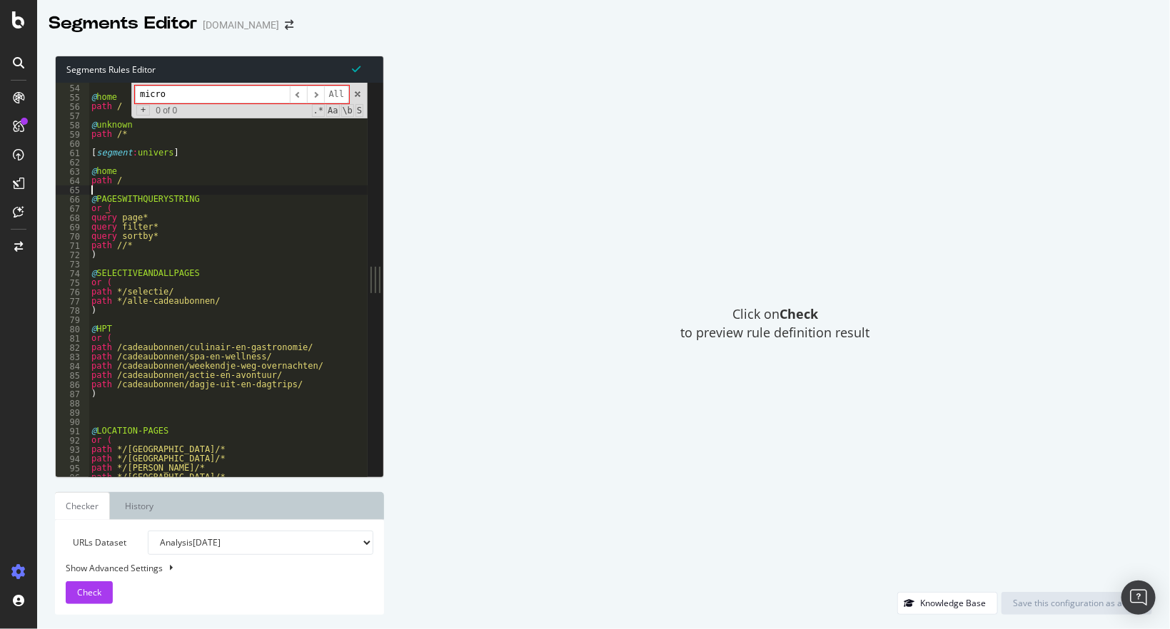
click at [192, 188] on div ") @ home path / @ unknown path /* [ segment : univers ] @ home path / @ PAGESWI…" at bounding box center [252, 280] width 326 height 413
click at [188, 178] on div ") @ home path / @ unknown path /* [ segment : univers ] @ home path / @ PAGESWI…" at bounding box center [252, 280] width 326 height 413
type textarea "path /"
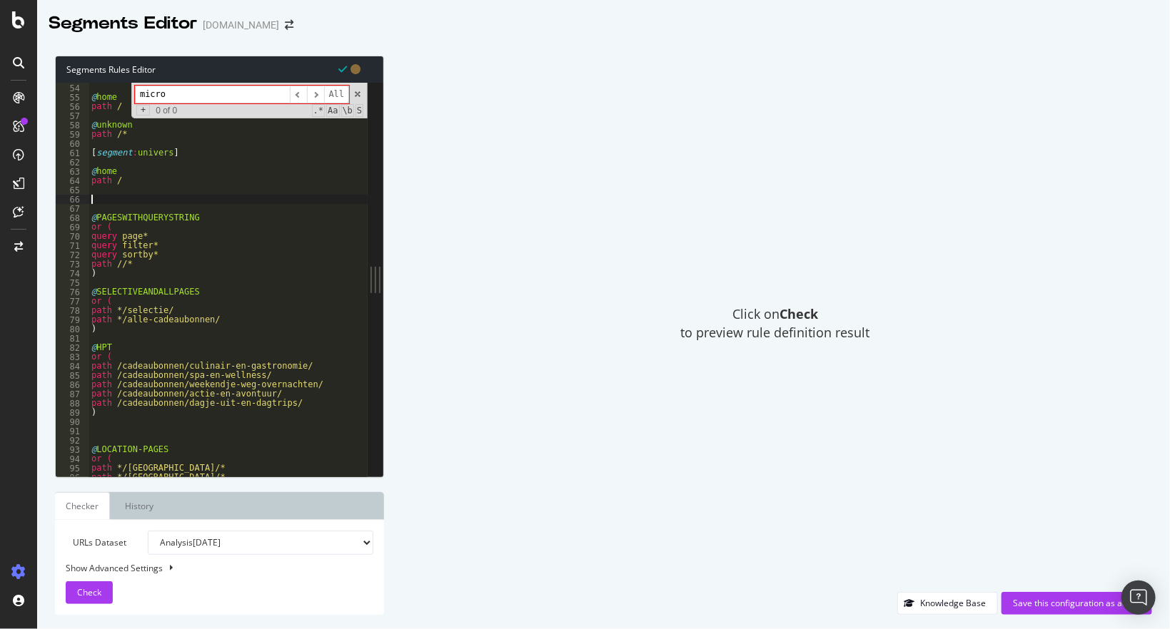
paste textarea "path /fr/experiences-a-vivre/quel-cadeau-offrir/*"
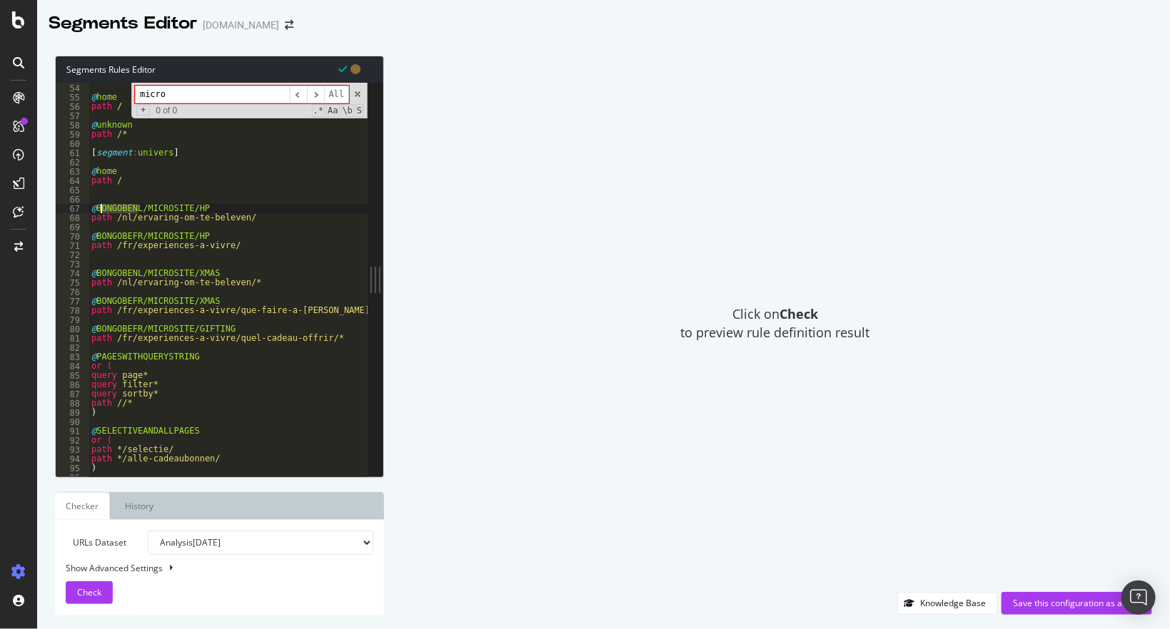
drag, startPoint x: 141, startPoint y: 208, endPoint x: 100, endPoint y: 207, distance: 40.7
click at [100, 207] on div ") @ home path / @ unknown path /* [ segment : univers ] @ home path / @ BONGOBE…" at bounding box center [252, 280] width 326 height 413
drag, startPoint x: 131, startPoint y: 219, endPoint x: 115, endPoint y: 219, distance: 15.7
click at [115, 219] on div ") @ home path / @ unknown path /* [ segment : univers ] @ home path / @ MICROSI…" at bounding box center [252, 280] width 326 height 413
click at [141, 235] on div ") @ home path / @ unknown path /* [ segment : univers ] @ home path / @ MICROSI…" at bounding box center [252, 280] width 326 height 413
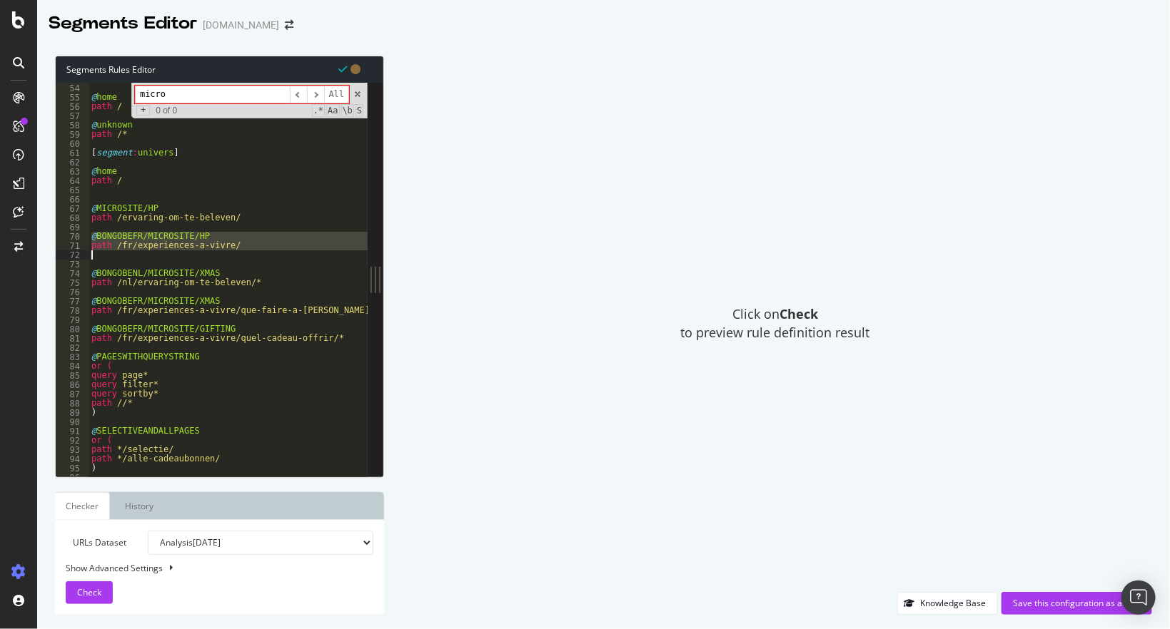
drag, startPoint x: 91, startPoint y: 235, endPoint x: 274, endPoint y: 251, distance: 184.2
click at [274, 251] on div ") @ home path / @ unknown path /* [ segment : univers ] @ home path / @ MICROSI…" at bounding box center [252, 280] width 326 height 413
type textarea "path /fr/experiences-a-vivre/"
click at [183, 226] on div ") @ home path / @ unknown path /* [ segment : univers ] @ home path / @ MICROSI…" at bounding box center [252, 280] width 326 height 413
drag, startPoint x: 140, startPoint y: 208, endPoint x: 158, endPoint y: 215, distance: 19.6
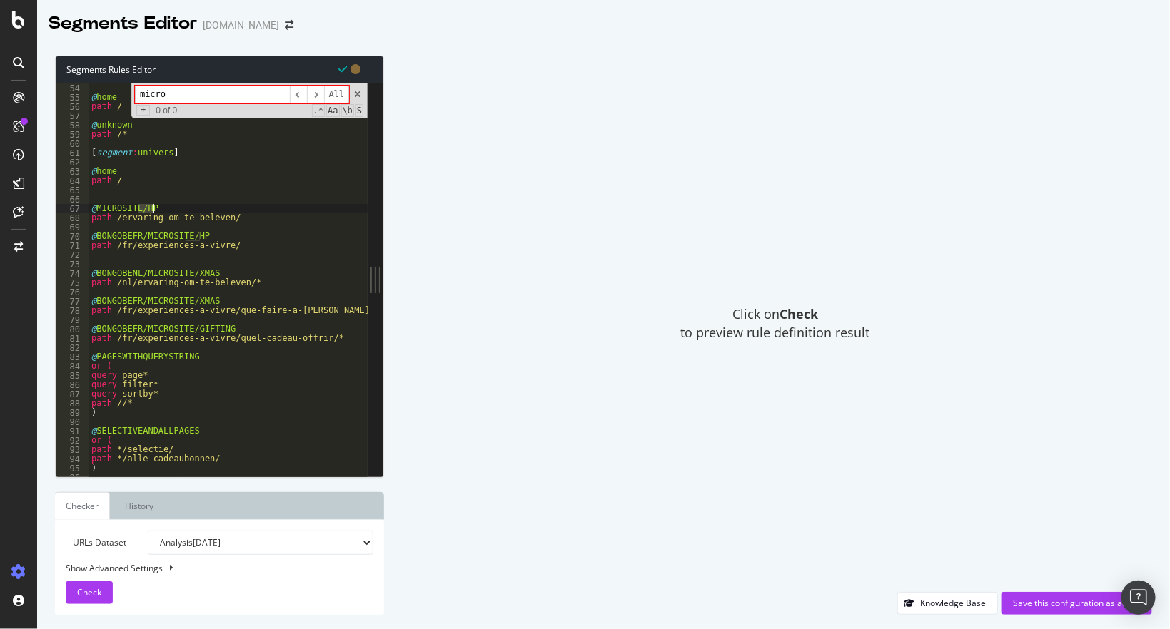
click at [158, 215] on div ") @ home path / @ unknown path /* [ segment : univers ] @ home path / @ MICROSI…" at bounding box center [252, 280] width 326 height 413
click at [173, 208] on div ") @ home path / @ unknown path /* [ segment : univers ] @ home path / @ MICROSI…" at bounding box center [228, 280] width 279 height 394
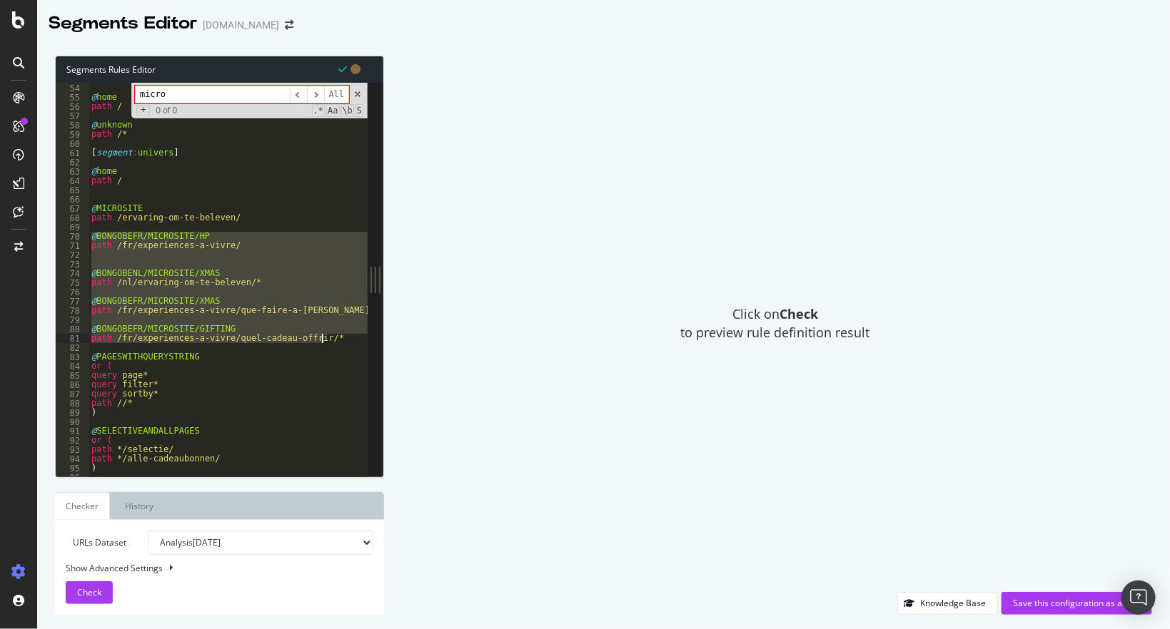
drag, startPoint x: 91, startPoint y: 239, endPoint x: 339, endPoint y: 342, distance: 268.8
click at [339, 342] on div ") @ home path / @ unknown path /* [ segment : univers ] @ home path / @ MICROSI…" at bounding box center [252, 280] width 326 height 413
type textarea "@BONGOBEFR/MICROSITE/GIFTING path /fr/experiences-a-vivre/quel-cadeau-offrir/*"
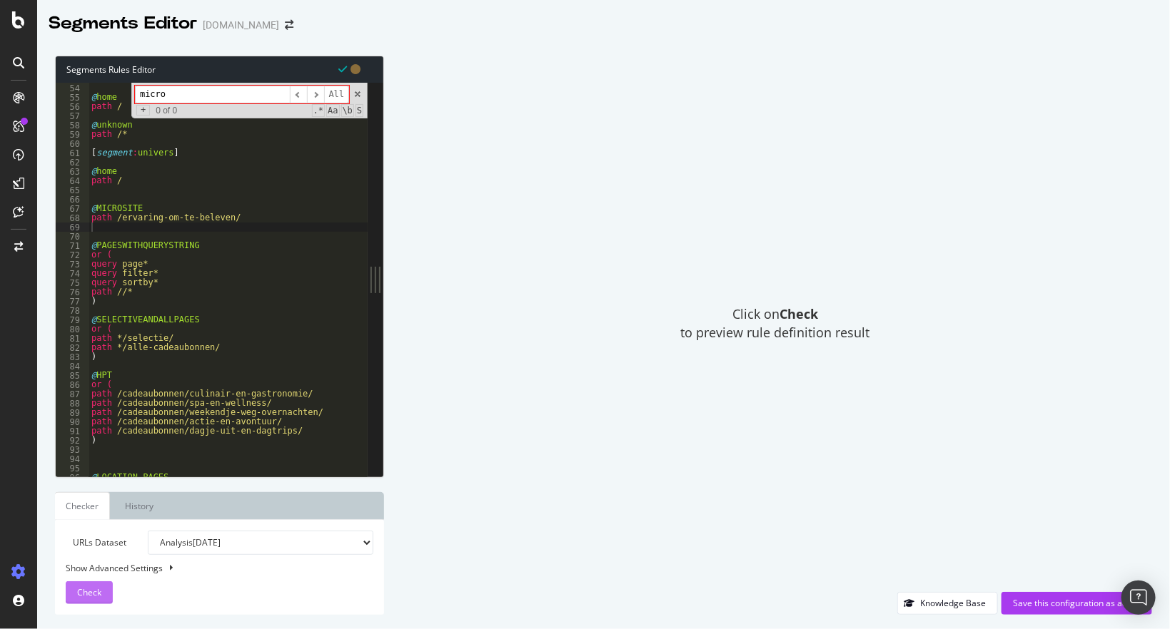
click at [97, 592] on span "Check" at bounding box center [89, 593] width 24 height 12
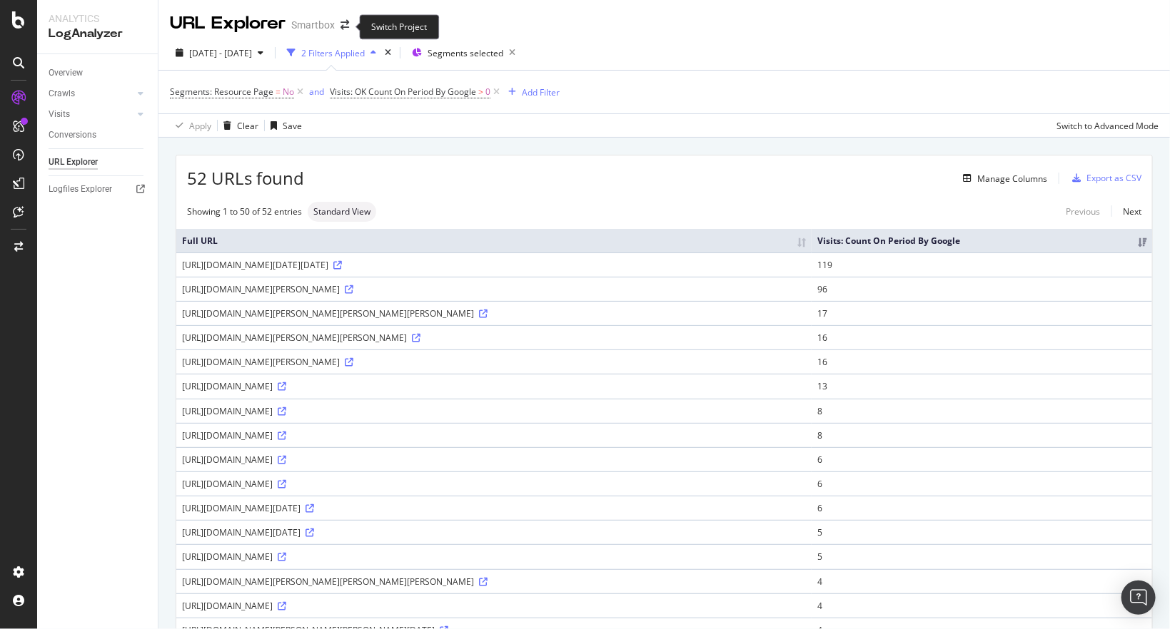
click at [348, 24] on span at bounding box center [345, 25] width 20 height 10
click at [347, 24] on icon "arrow-right-arrow-left" at bounding box center [344, 25] width 9 height 10
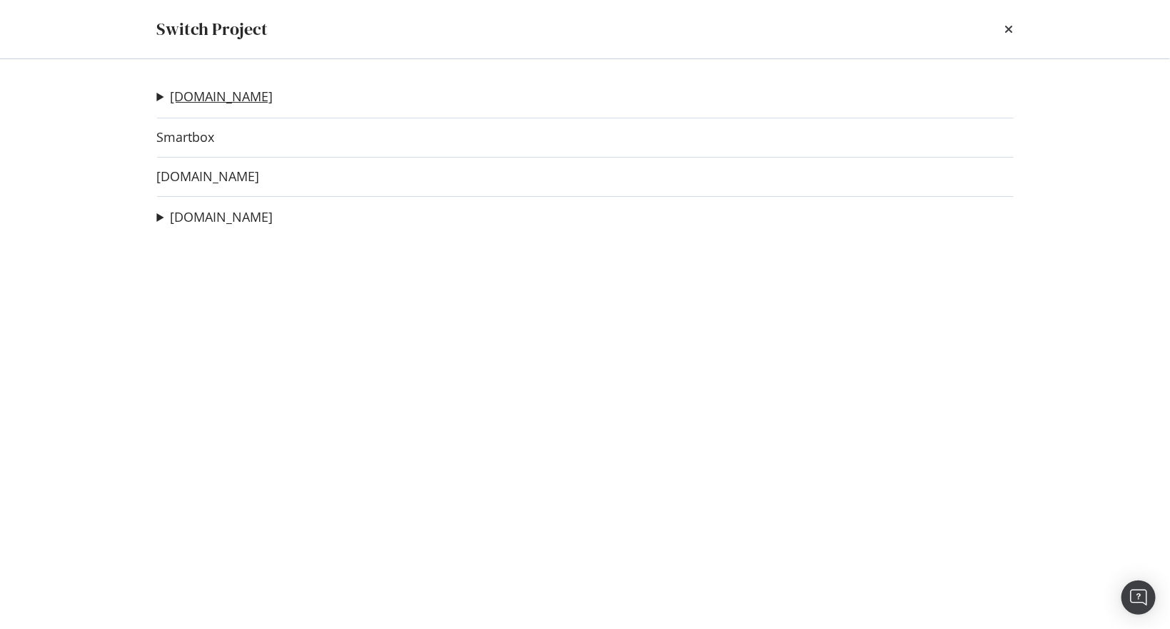
click at [218, 95] on link "[DOMAIN_NAME]" at bounding box center [222, 96] width 103 height 15
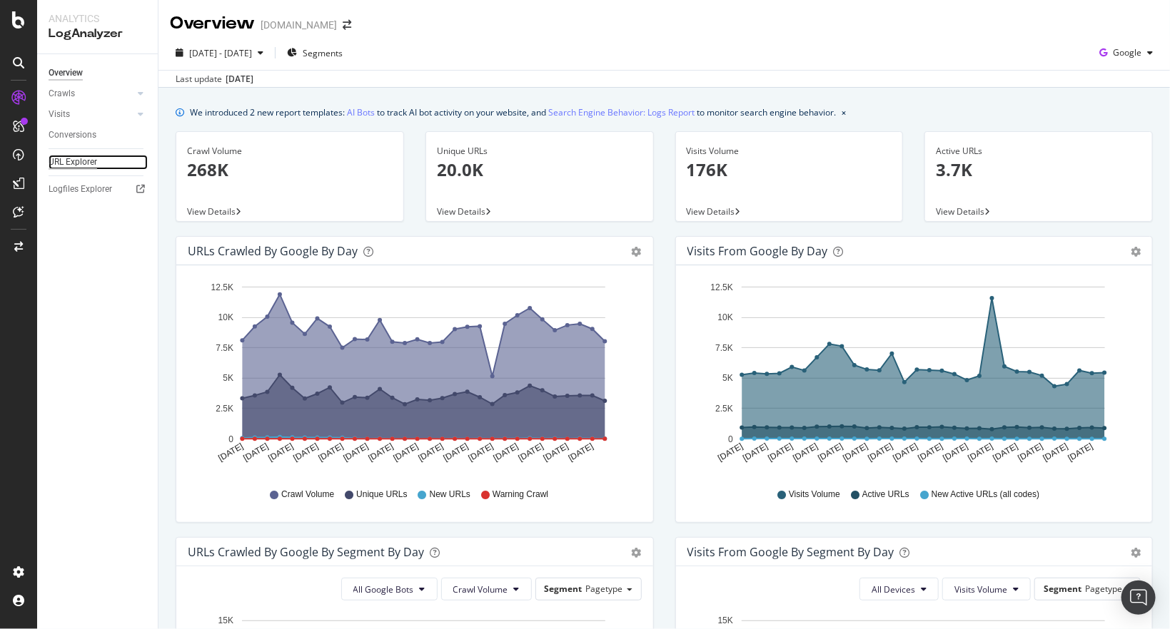
click at [92, 166] on div "URL Explorer" at bounding box center [73, 162] width 49 height 15
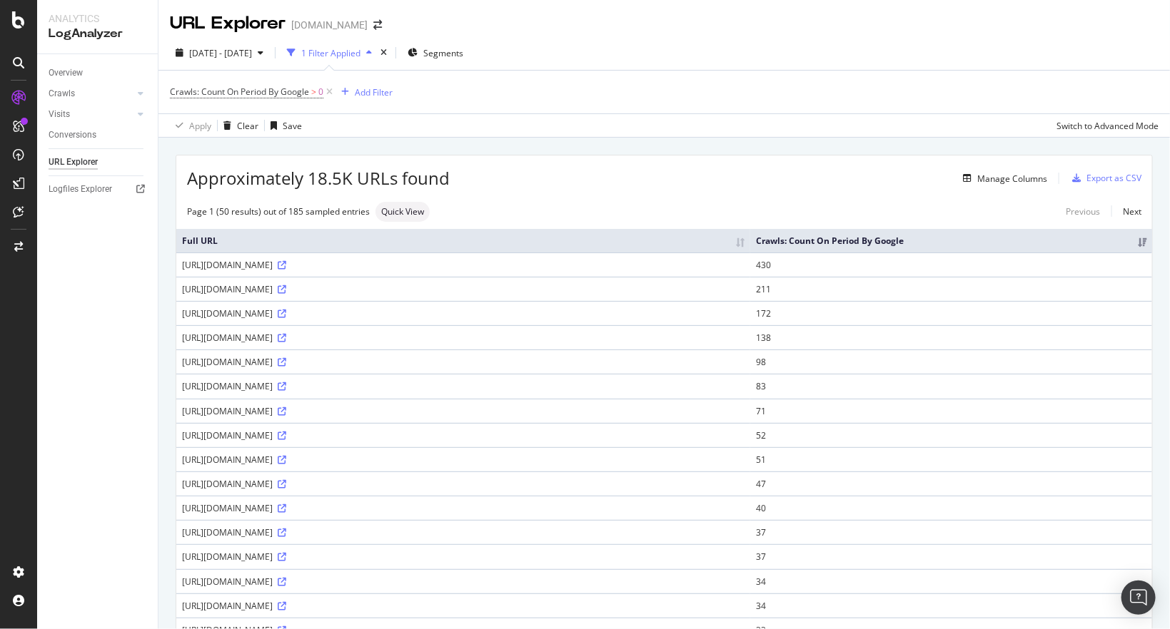
click at [360, 57] on div "1 Filter Applied" at bounding box center [330, 53] width 59 height 12
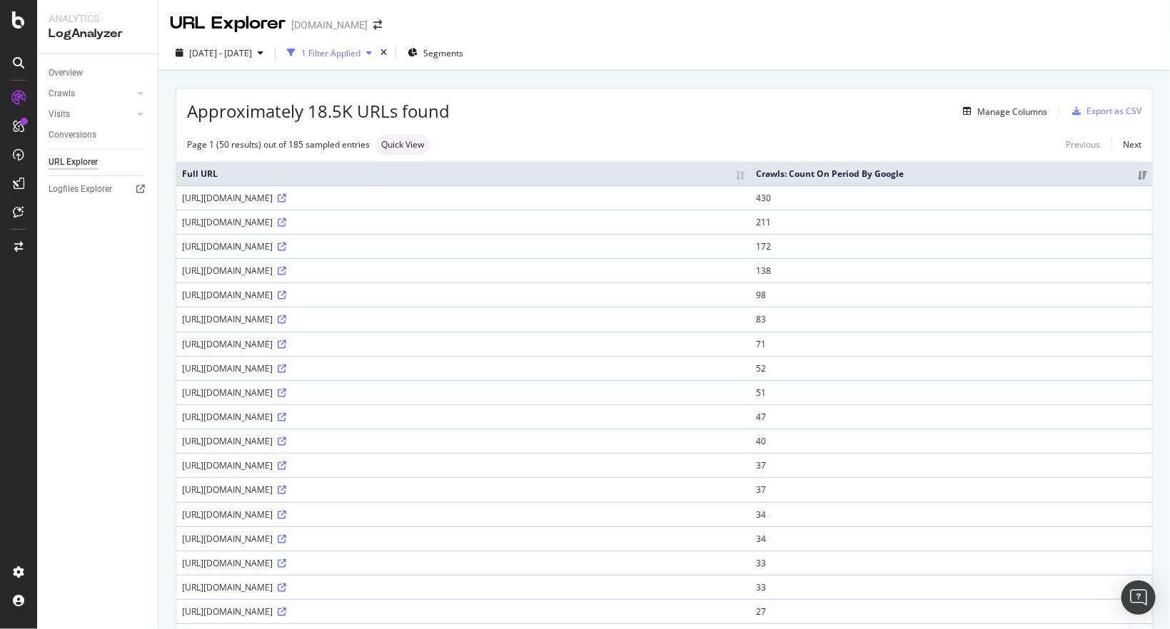
click at [360, 57] on div "1 Filter Applied" at bounding box center [330, 53] width 59 height 12
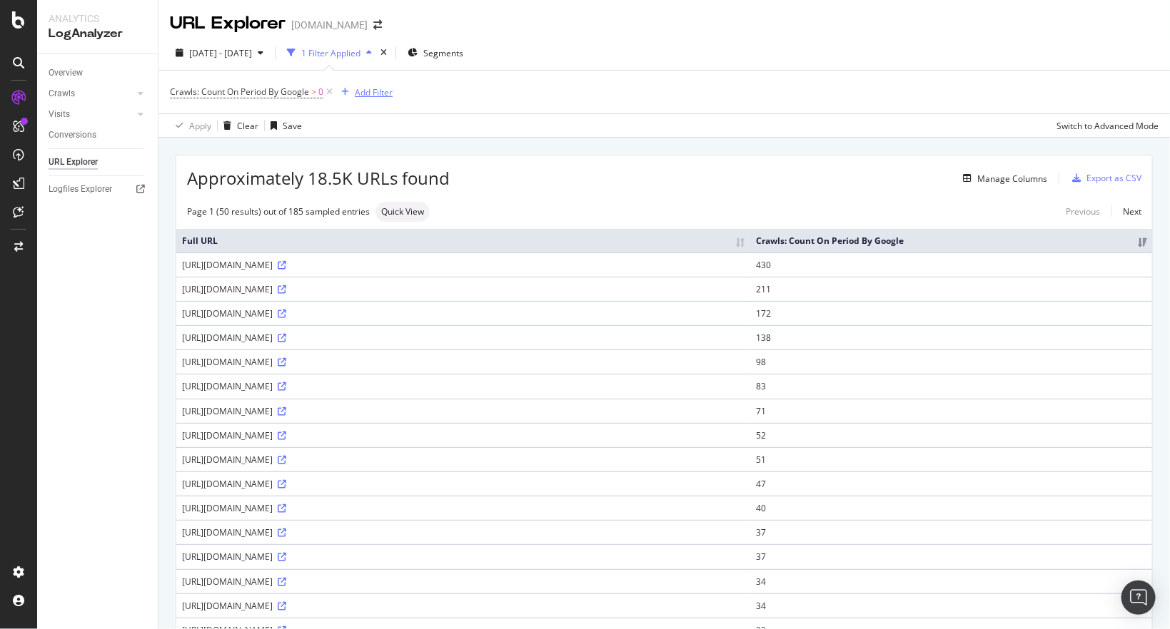
click at [375, 86] on div "Add Filter" at bounding box center [374, 92] width 38 height 12
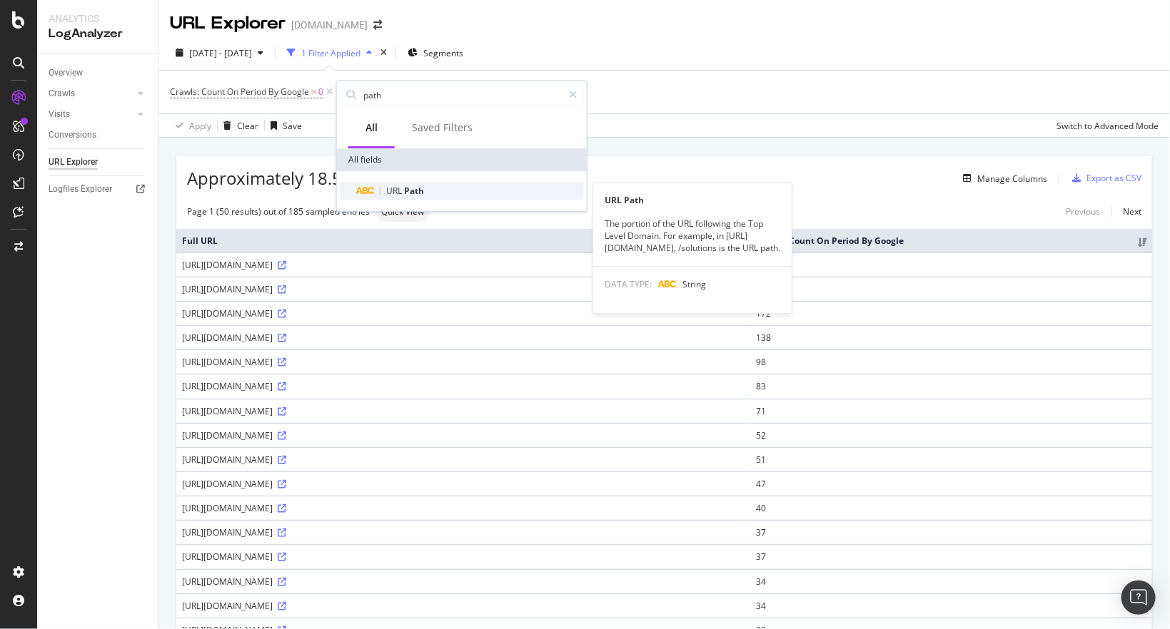
type input "path"
click at [423, 195] on span "Path" at bounding box center [414, 191] width 20 height 12
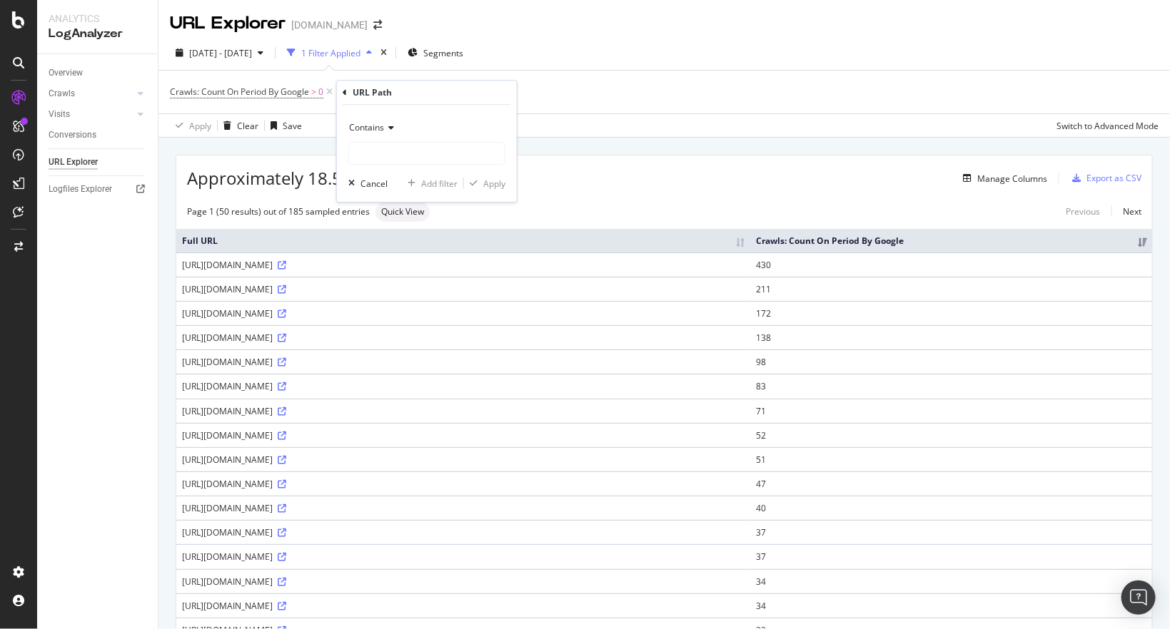
click at [387, 126] on icon at bounding box center [389, 127] width 10 height 9
click at [425, 114] on div "Contains Cancel Add filter Apply" at bounding box center [427, 153] width 180 height 97
click at [411, 154] on input "text" at bounding box center [427, 153] width 156 height 23
paste input "/experiences-a-vivre/"
click at [467, 147] on input "/experiences-a-vivre/" at bounding box center [416, 153] width 135 height 23
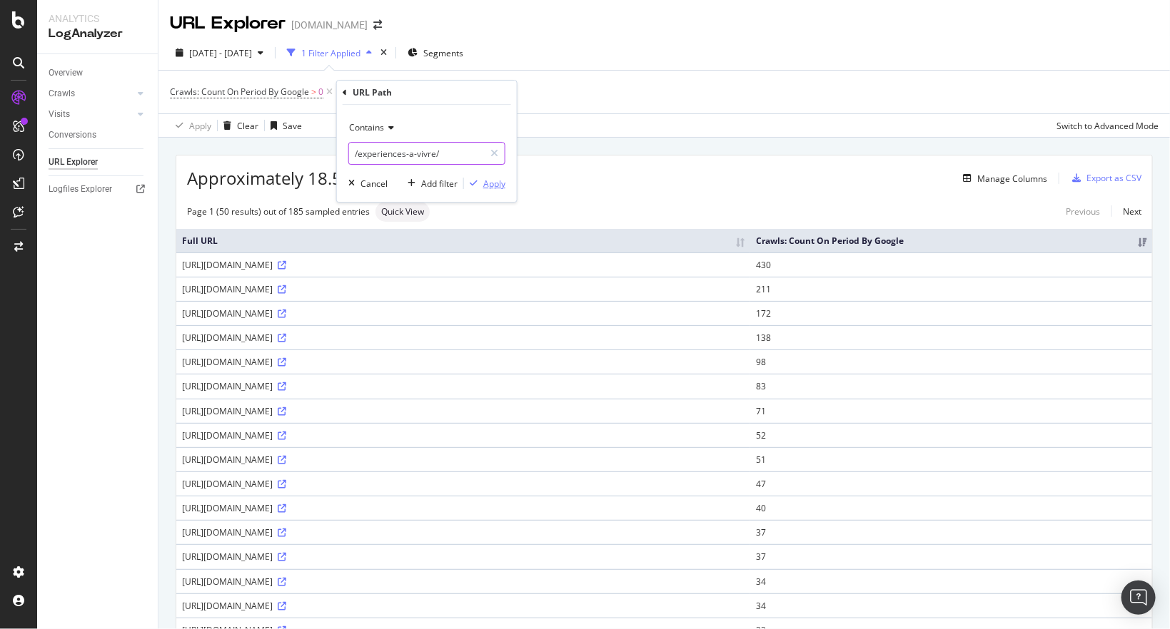
type input "/experiences-a-vivre/"
click at [489, 181] on div "Apply" at bounding box center [494, 184] width 22 height 12
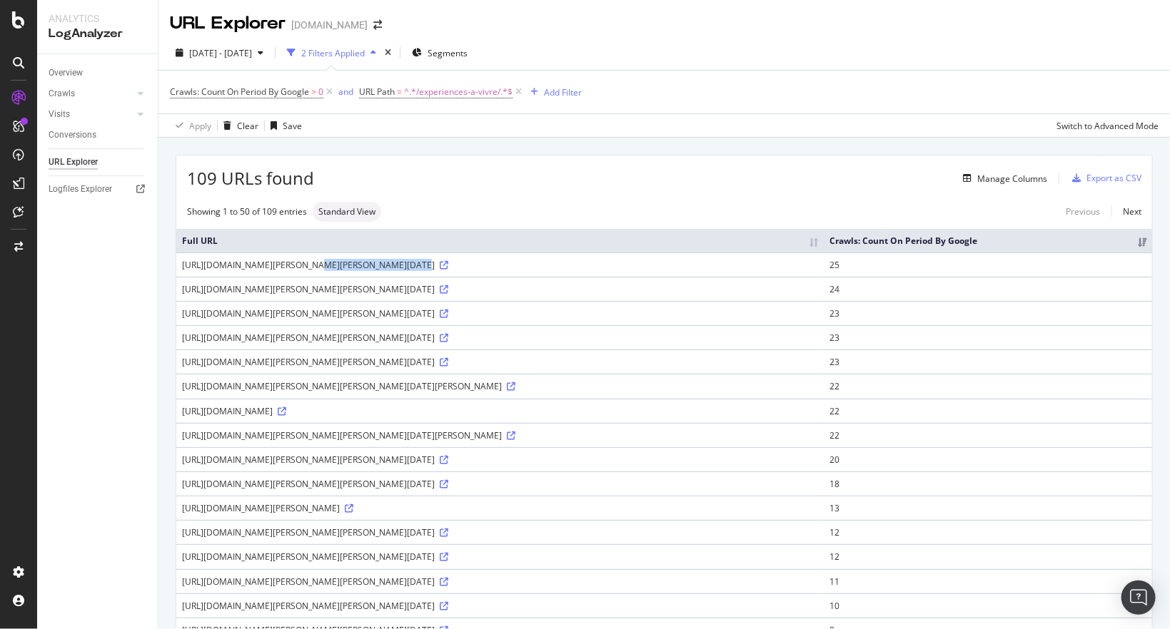
drag, startPoint x: 365, startPoint y: 264, endPoint x: 280, endPoint y: 257, distance: 85.2
click at [280, 257] on td "https://www.bongo.be/fr/experiences-a-vivre/que-faire-a-noel/quel-cadeau-de-noe…" at bounding box center [499, 265] width 647 height 24
click at [988, 181] on div "Manage Columns" at bounding box center [1012, 179] width 70 height 12
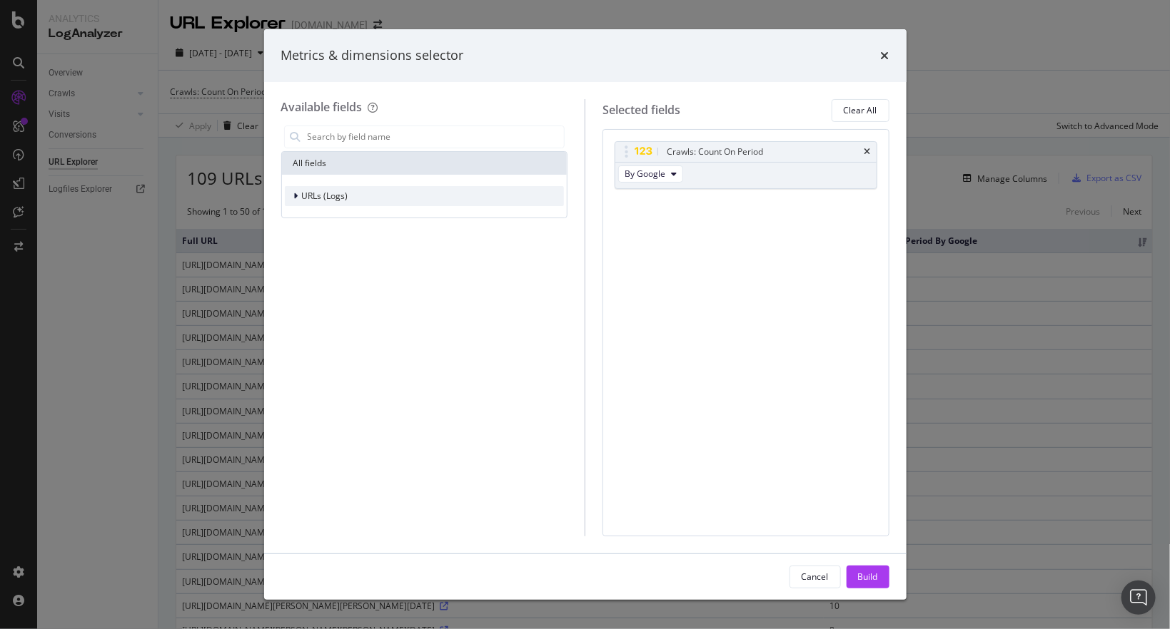
click at [310, 197] on span "URLs (Logs)" at bounding box center [325, 196] width 46 height 12
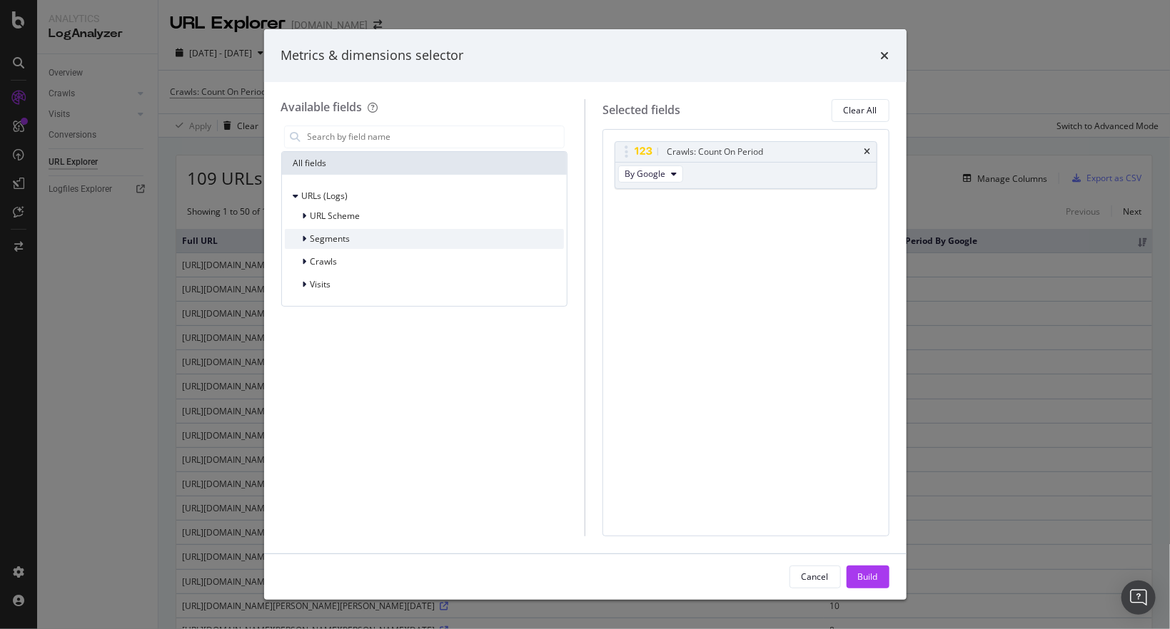
click at [330, 241] on span "Segments" at bounding box center [330, 239] width 40 height 12
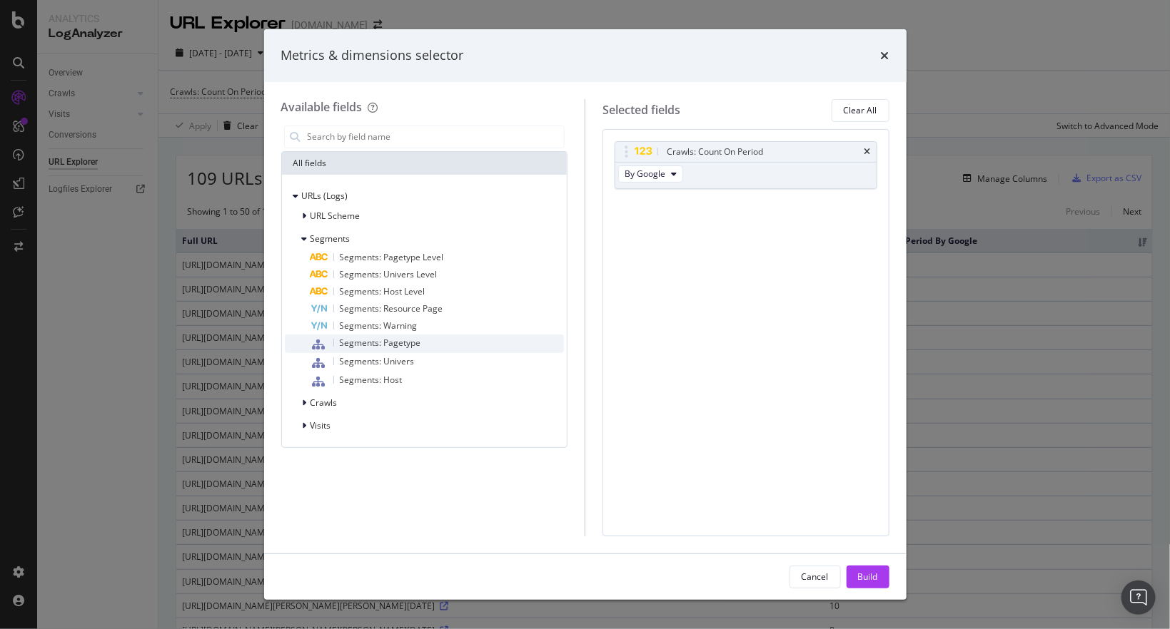
click at [395, 343] on span "Segments: Pagetype" at bounding box center [380, 343] width 81 height 12
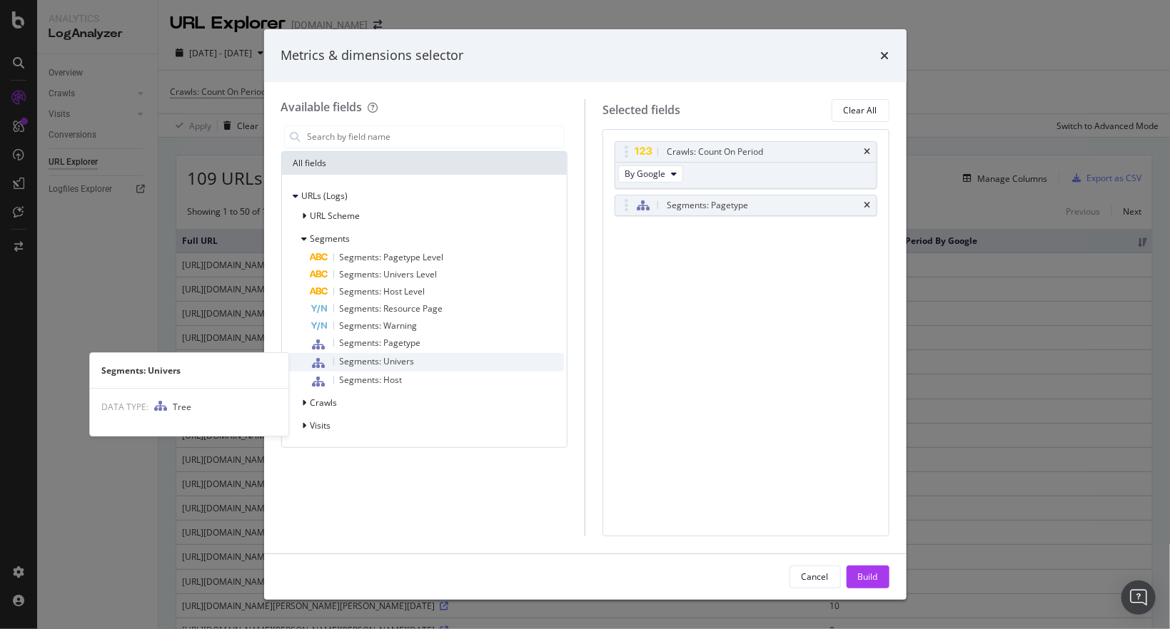
click at [399, 363] on span "Segments: Univers" at bounding box center [377, 361] width 75 height 12
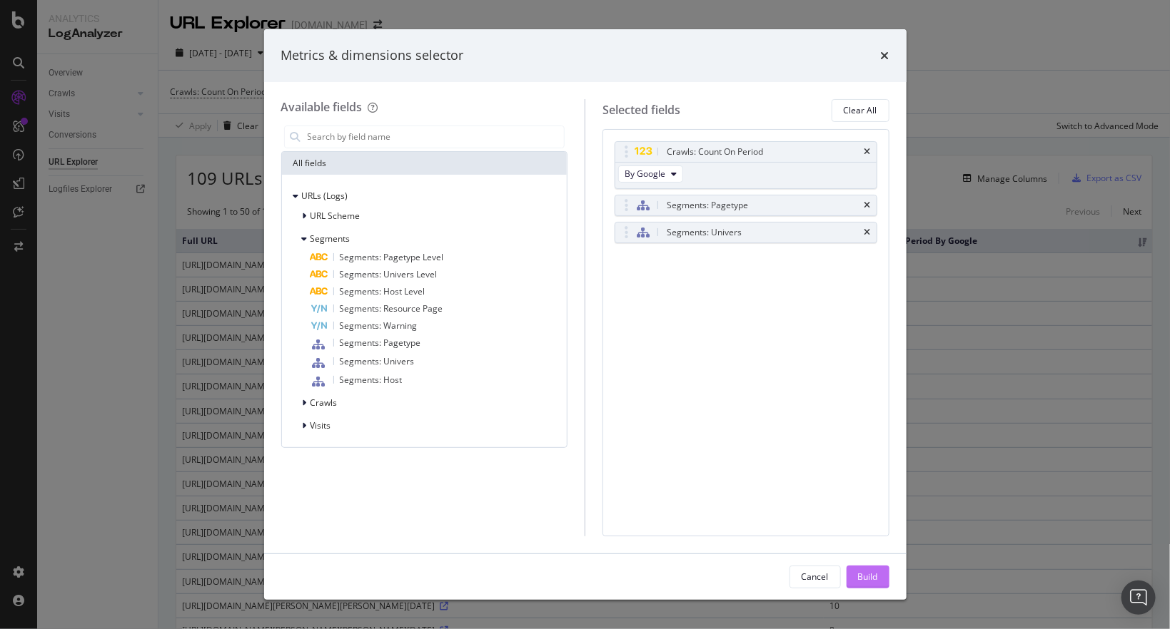
click at [866, 572] on div "Build" at bounding box center [868, 577] width 20 height 12
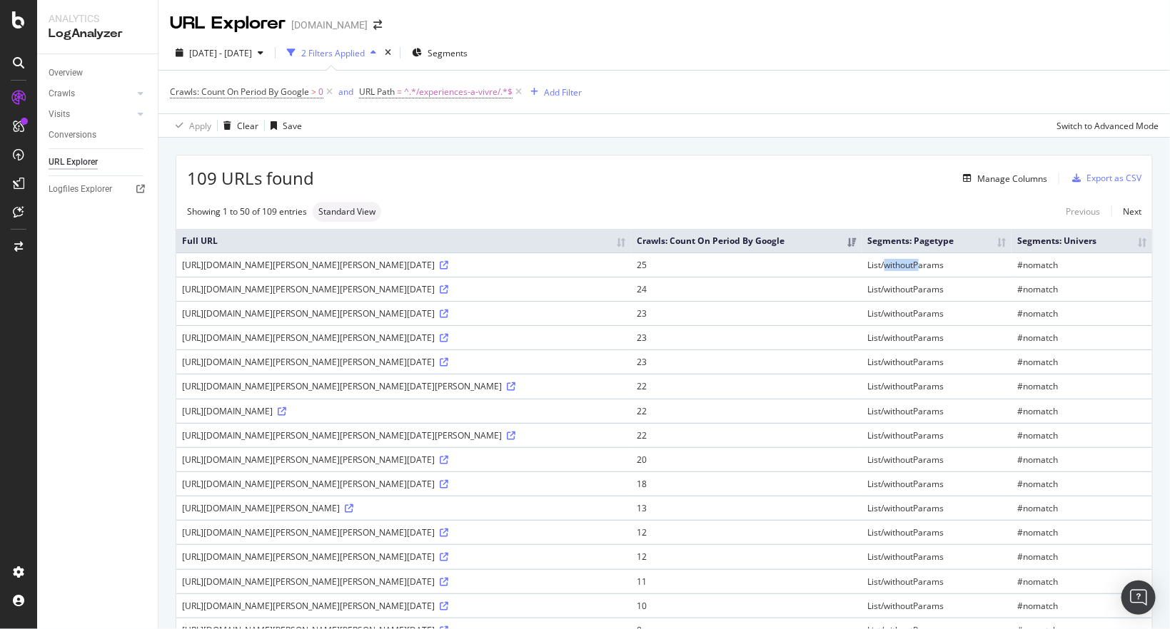
drag, startPoint x: 946, startPoint y: 264, endPoint x: 985, endPoint y: 272, distance: 39.3
click at [982, 272] on td "List/withoutParams" at bounding box center [937, 265] width 150 height 24
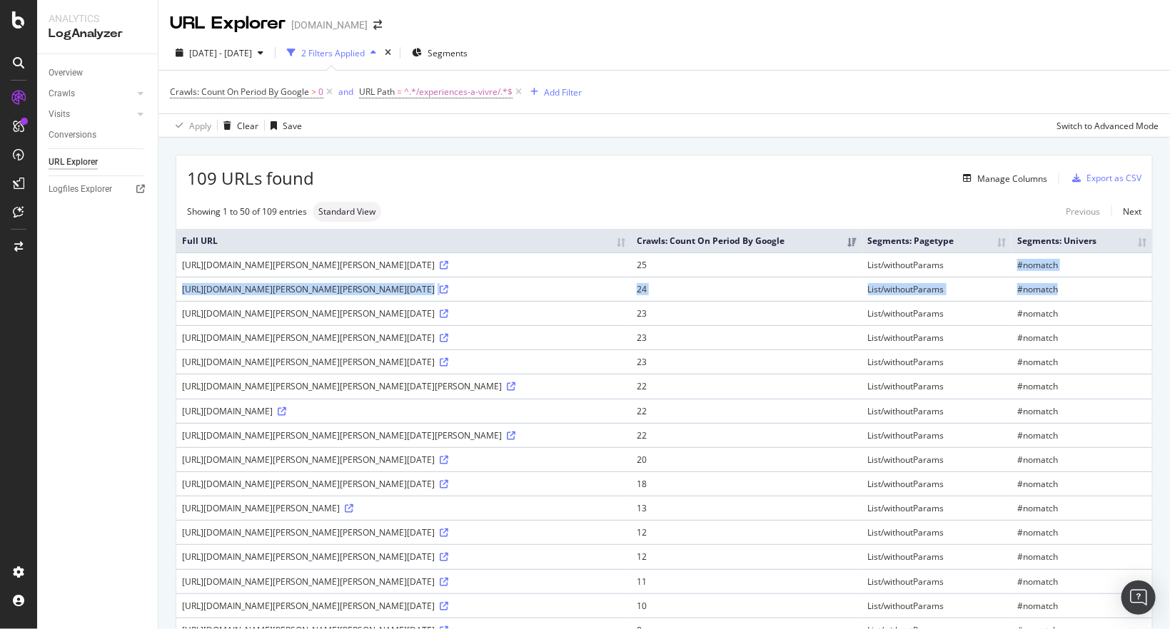
drag, startPoint x: 1048, startPoint y: 264, endPoint x: 1118, endPoint y: 278, distance: 71.2
